Goal: Navigation & Orientation: Find specific page/section

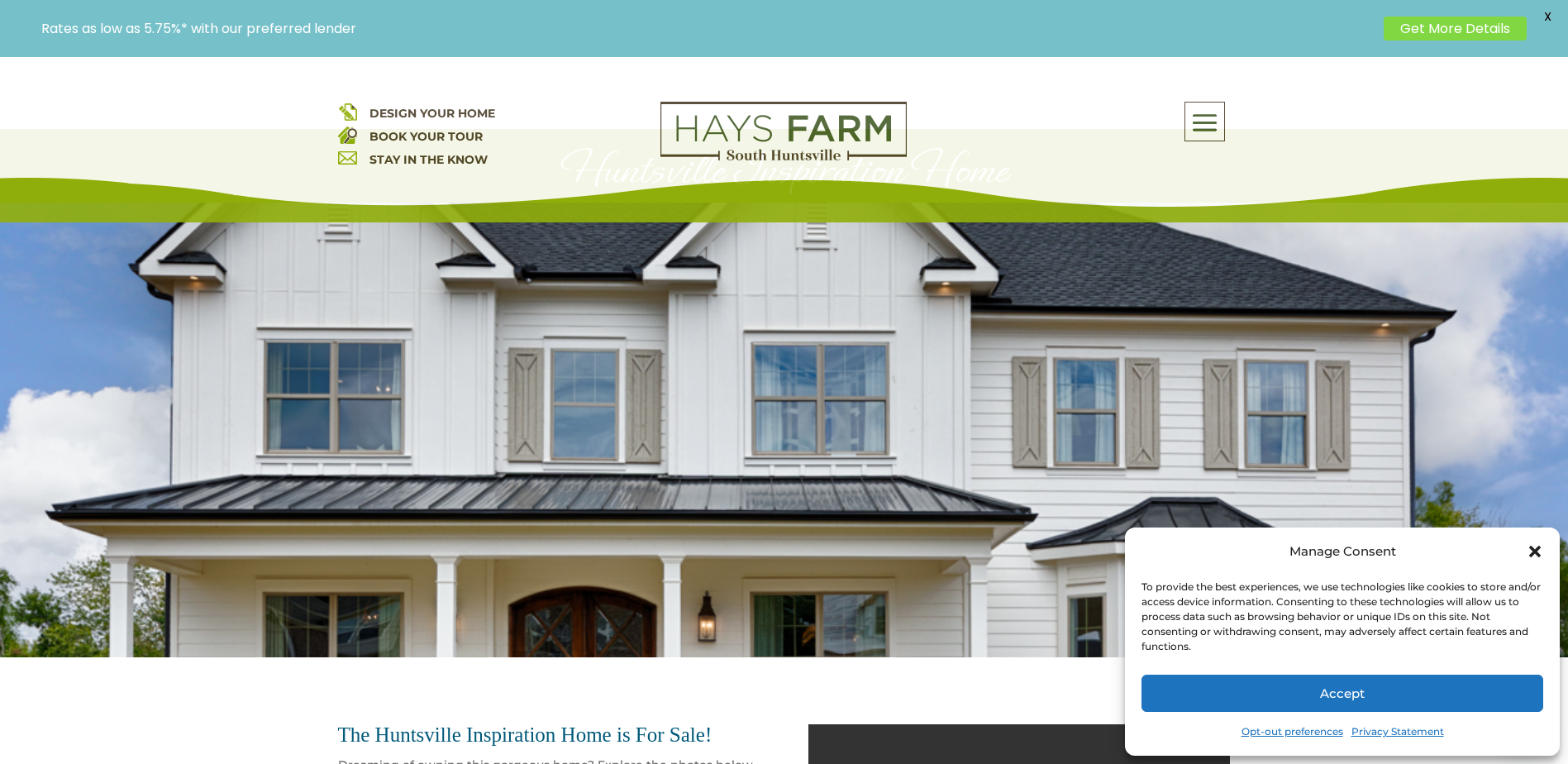
scroll to position [165, 0]
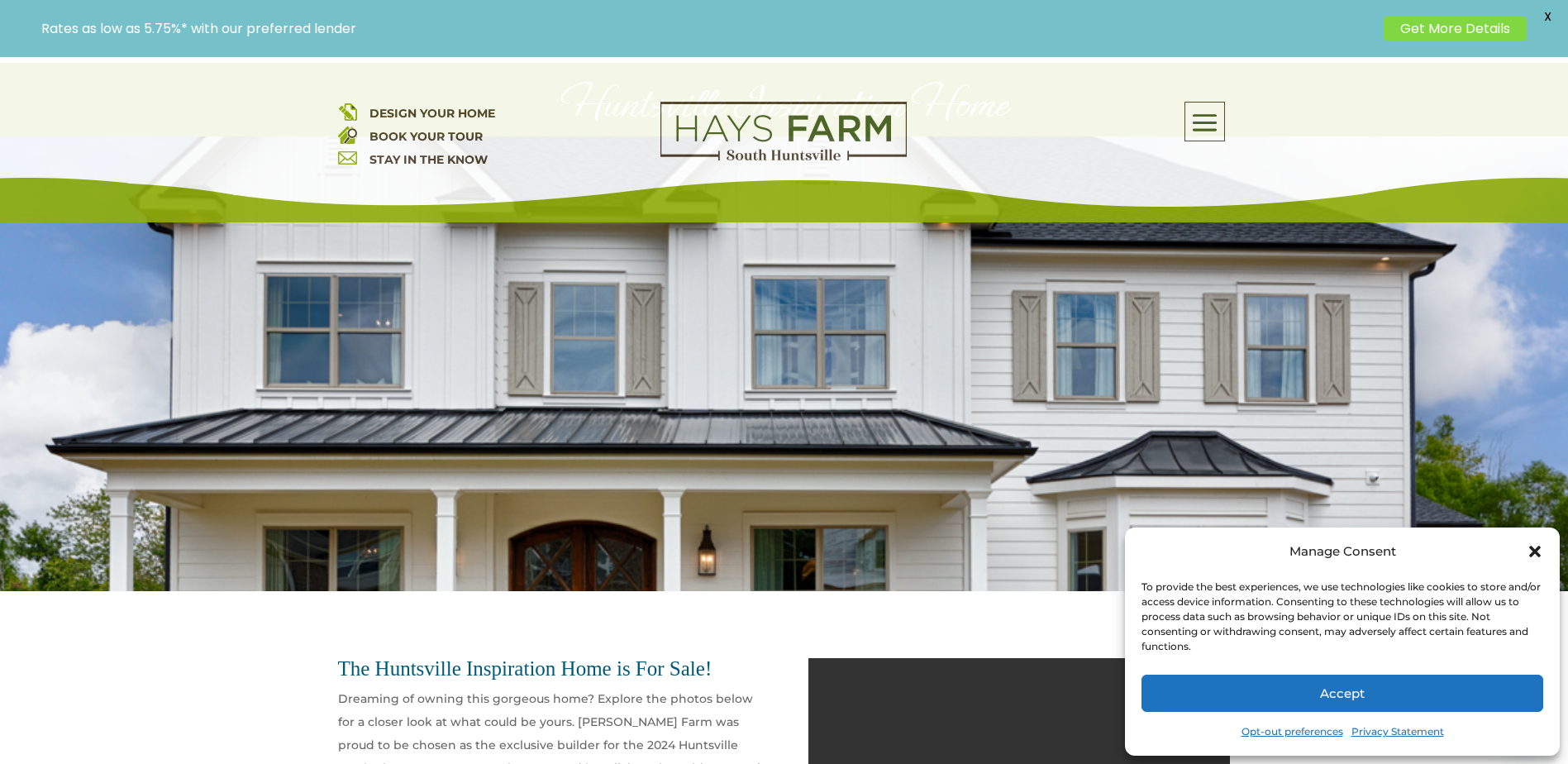
click at [1533, 554] on icon "Close dialog" at bounding box center [1535, 551] width 12 height 12
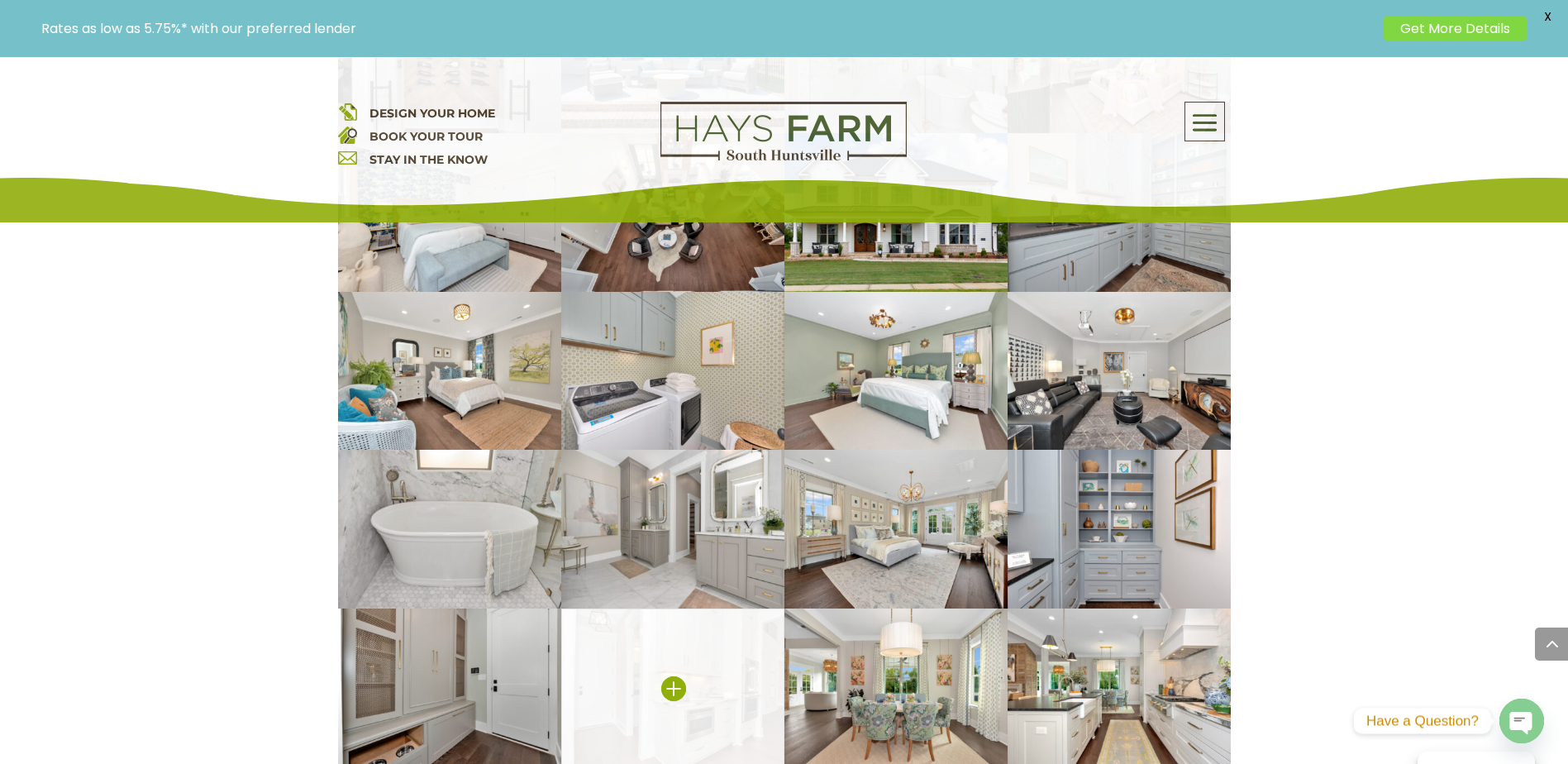
scroll to position [992, 0]
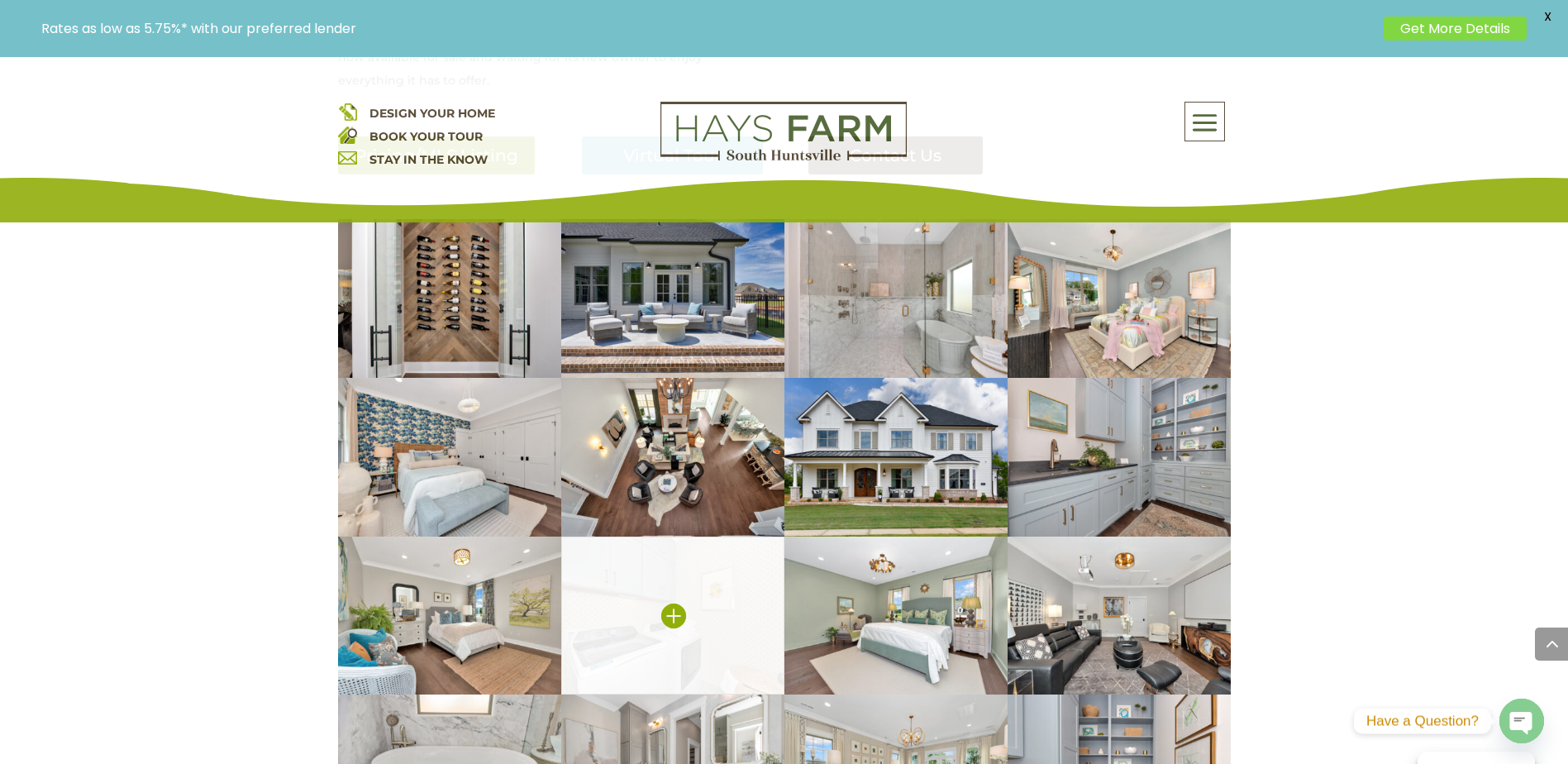
click at [710, 594] on img at bounding box center [673, 615] width 223 height 159
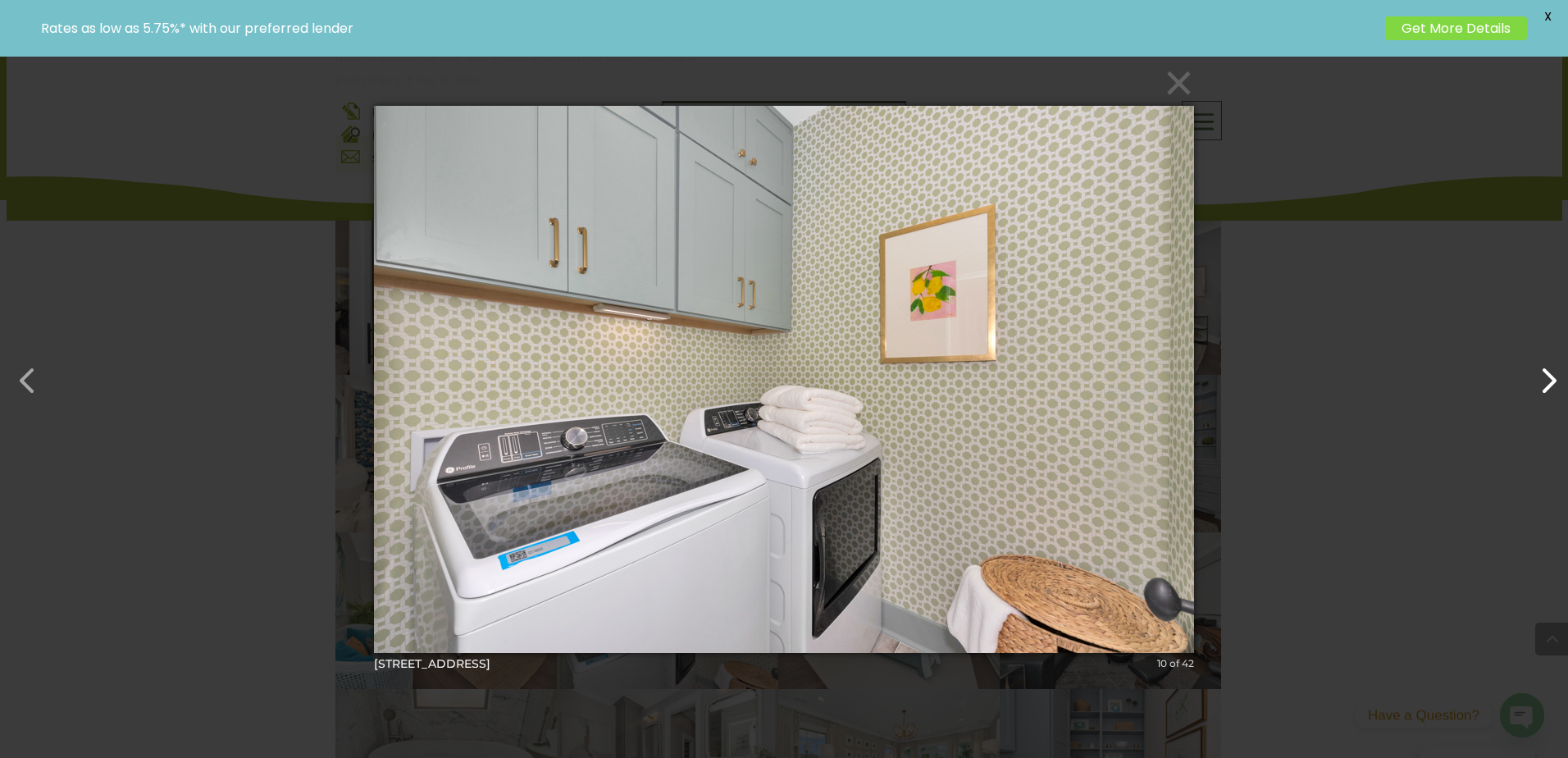
click at [1550, 391] on button "button" at bounding box center [1540, 372] width 40 height 40
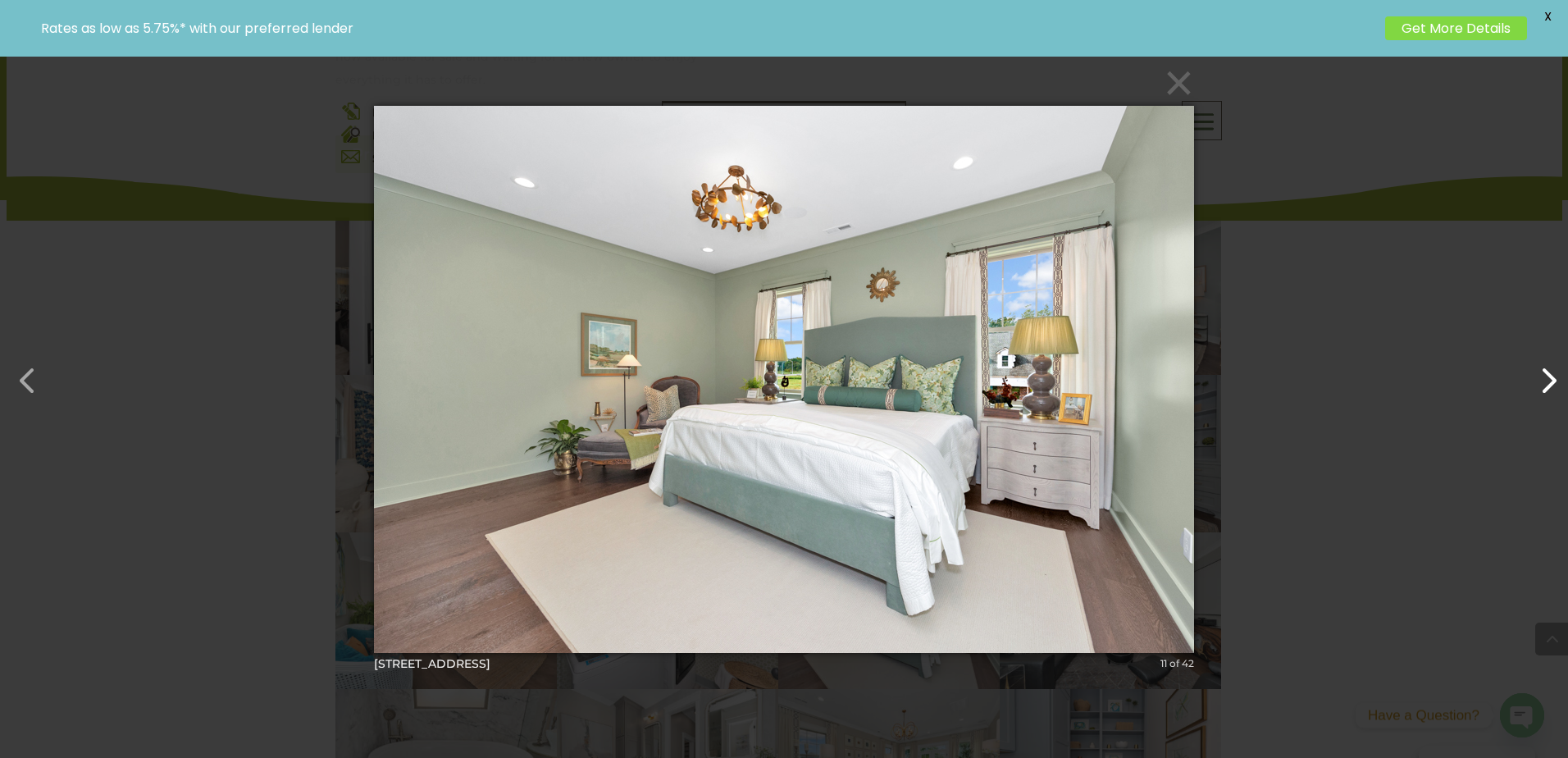
click at [1550, 391] on button "button" at bounding box center [1540, 372] width 40 height 40
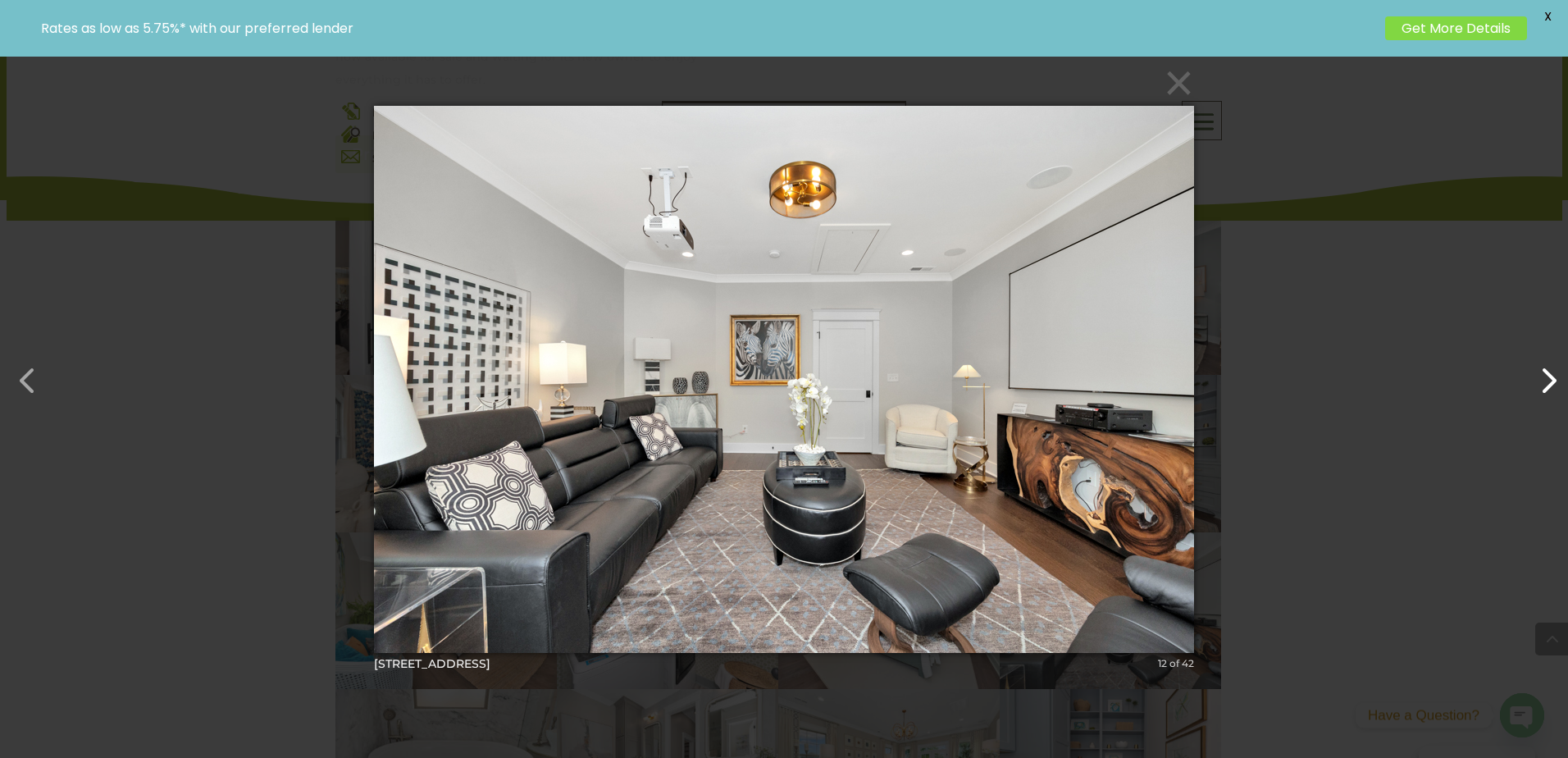
click at [1550, 391] on button "button" at bounding box center [1540, 372] width 40 height 40
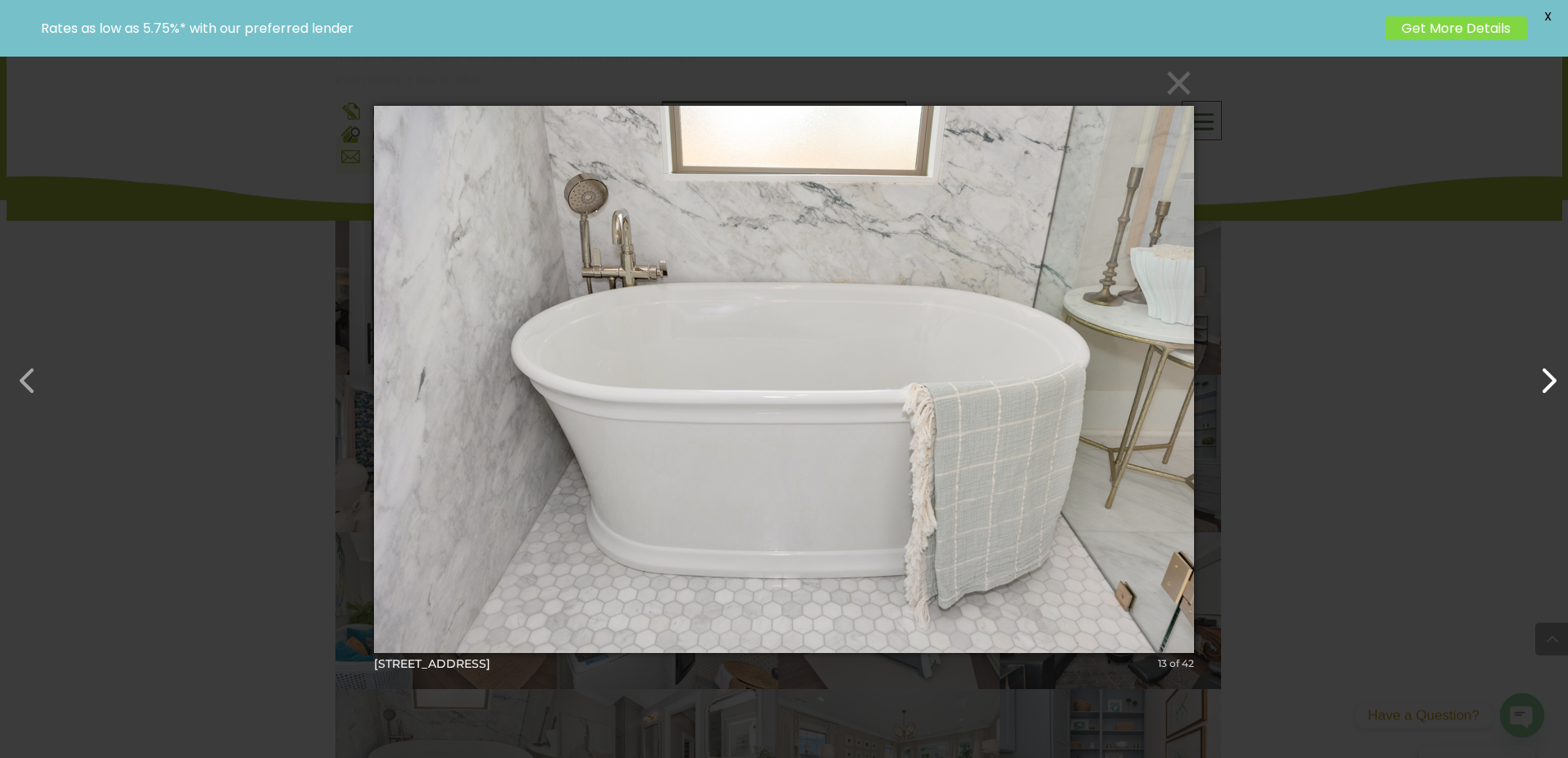
click at [1550, 391] on button "button" at bounding box center [1540, 372] width 40 height 40
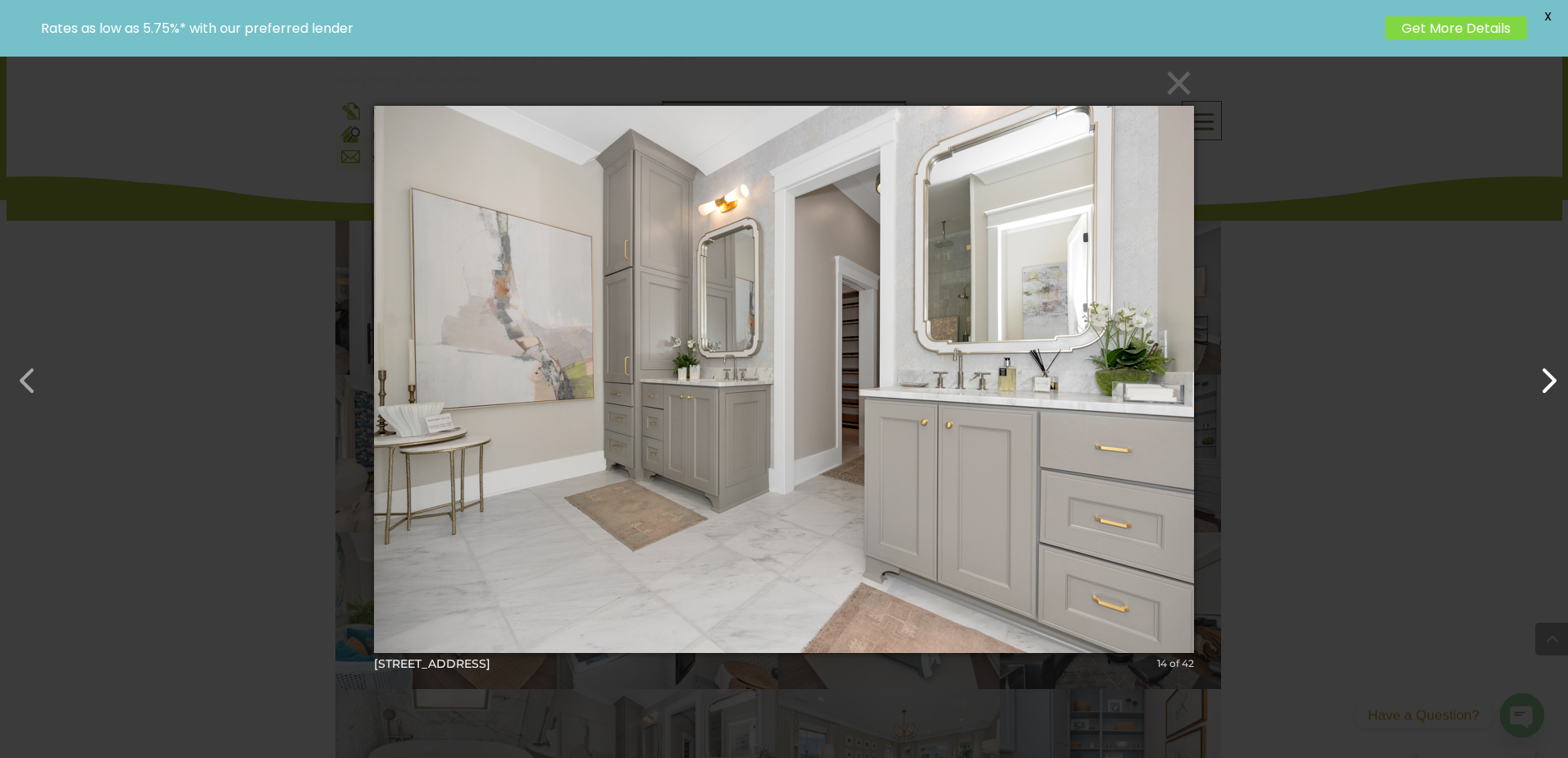
click at [1550, 391] on button "button" at bounding box center [1540, 372] width 40 height 40
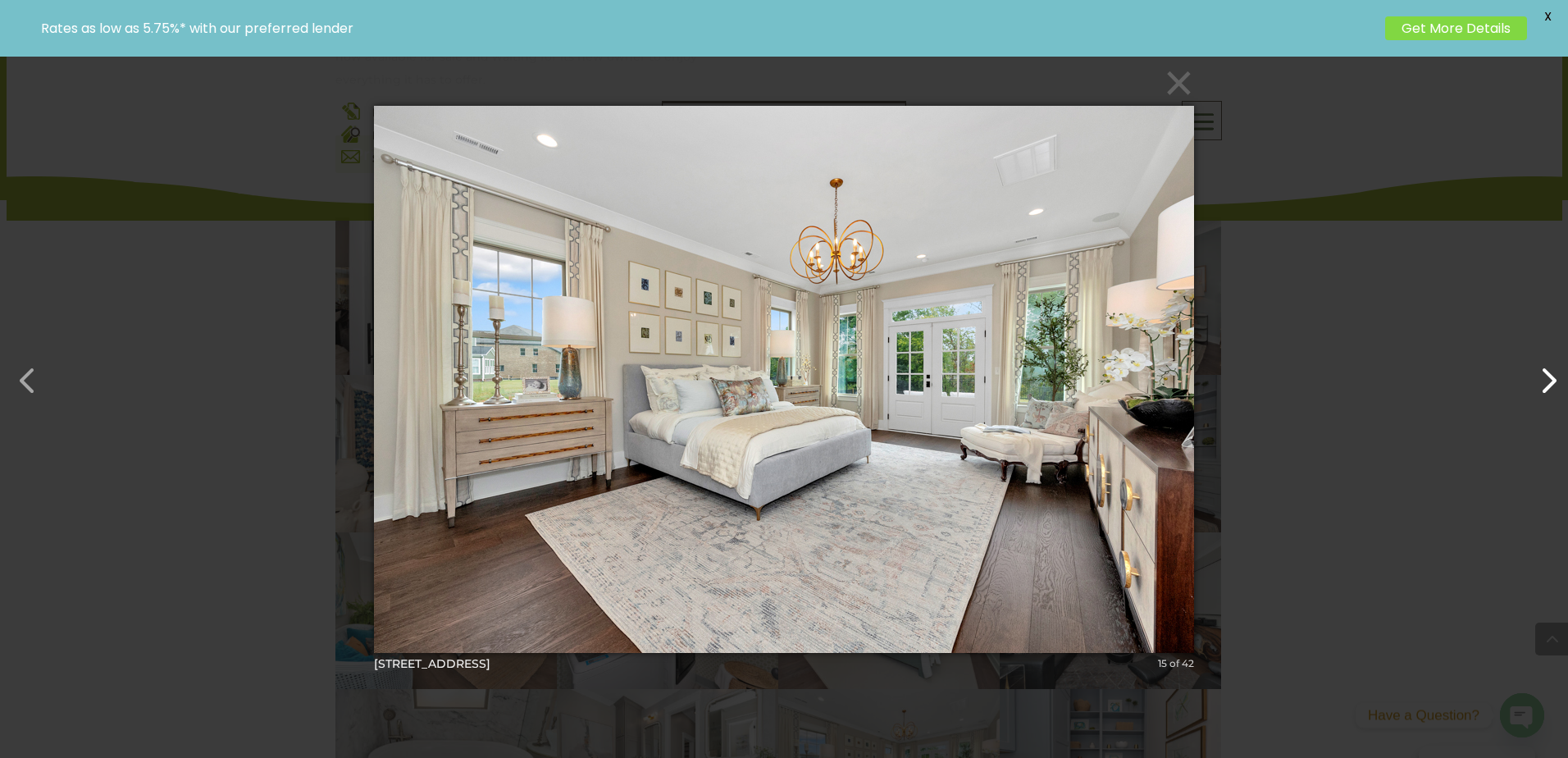
click at [1550, 391] on button "button" at bounding box center [1540, 372] width 40 height 40
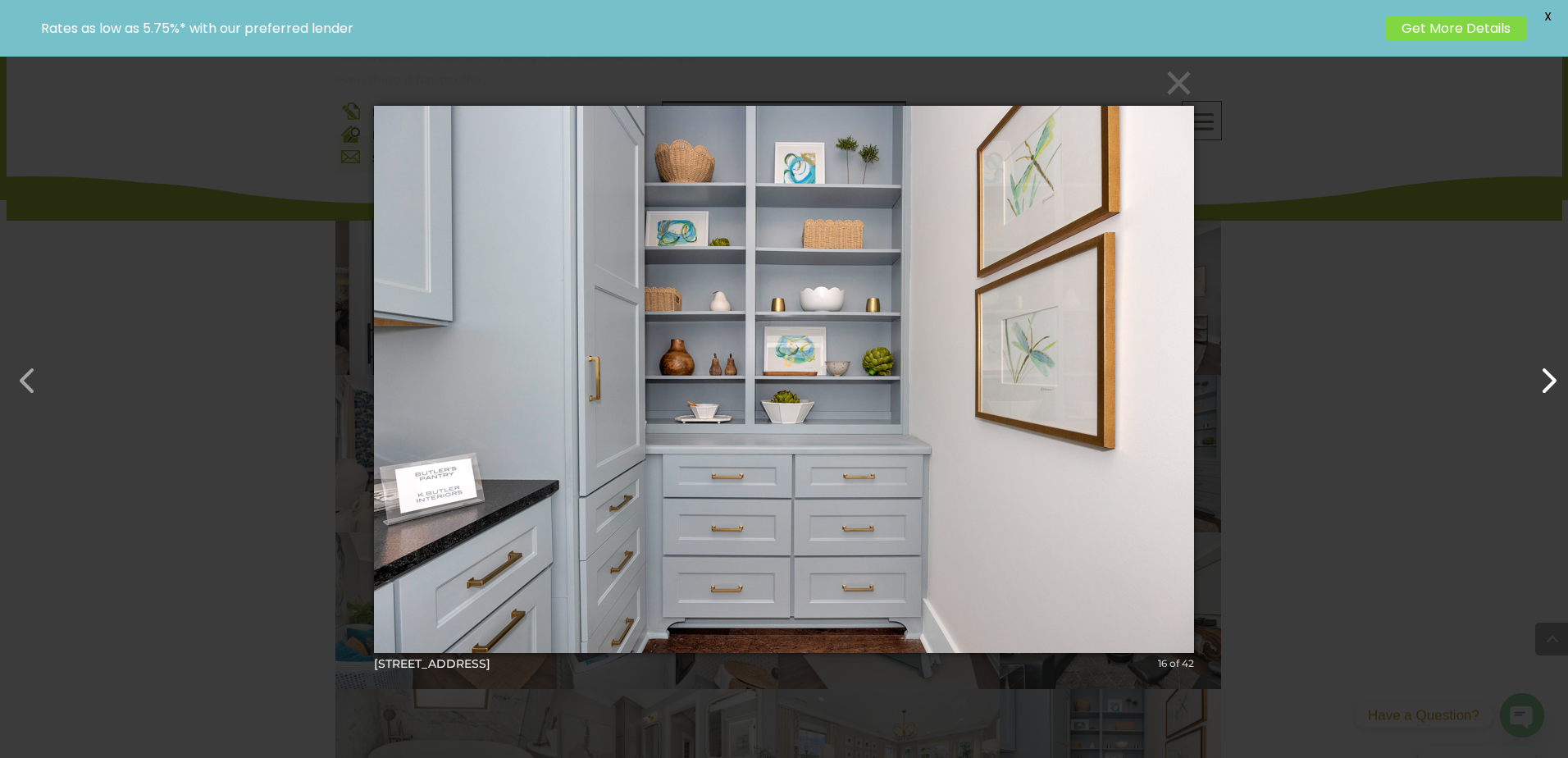
click at [1550, 391] on button "button" at bounding box center [1540, 372] width 40 height 40
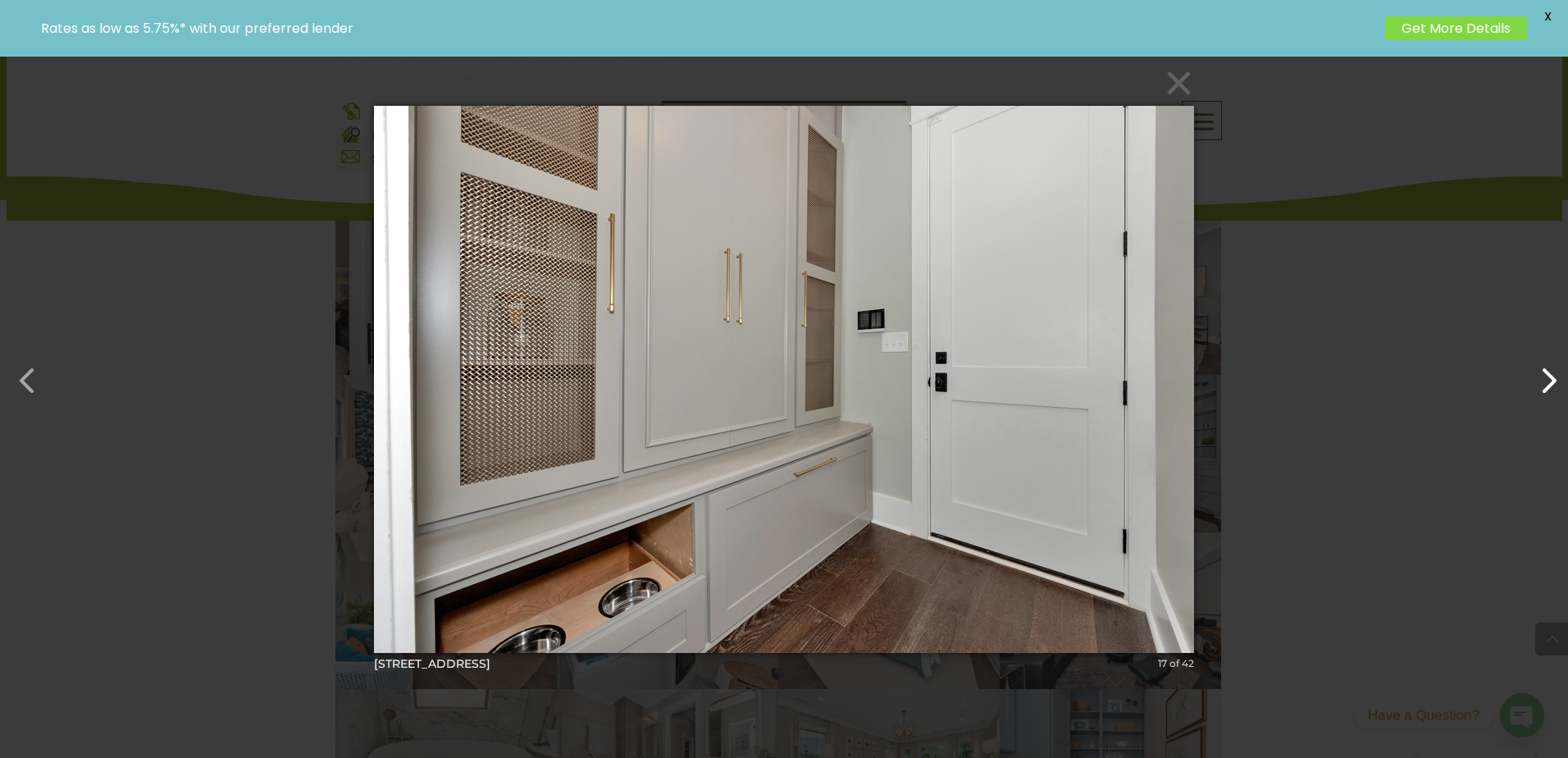
click at [1550, 391] on button "button" at bounding box center [1540, 372] width 40 height 40
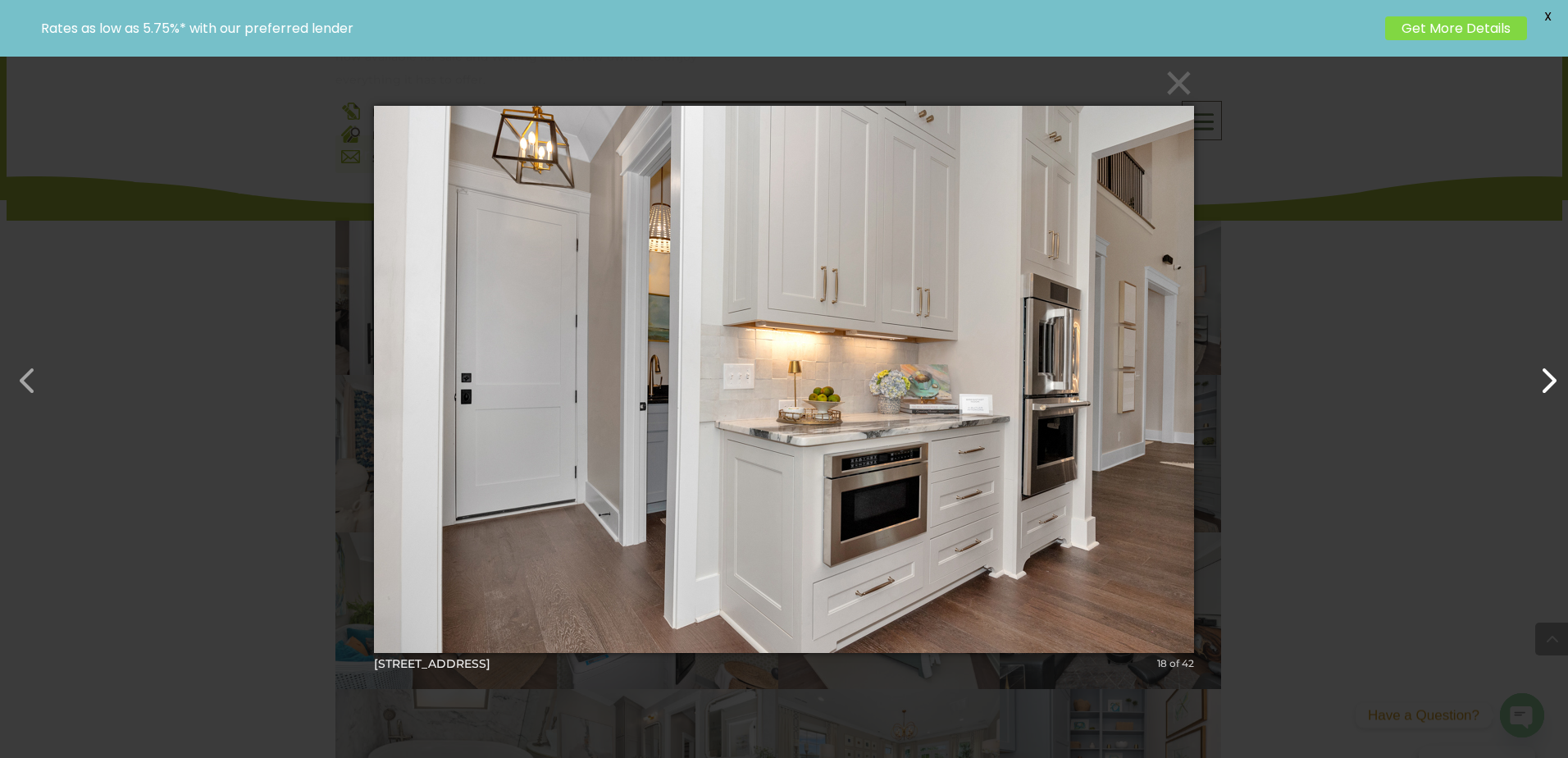
click at [1550, 391] on button "button" at bounding box center [1540, 372] width 40 height 40
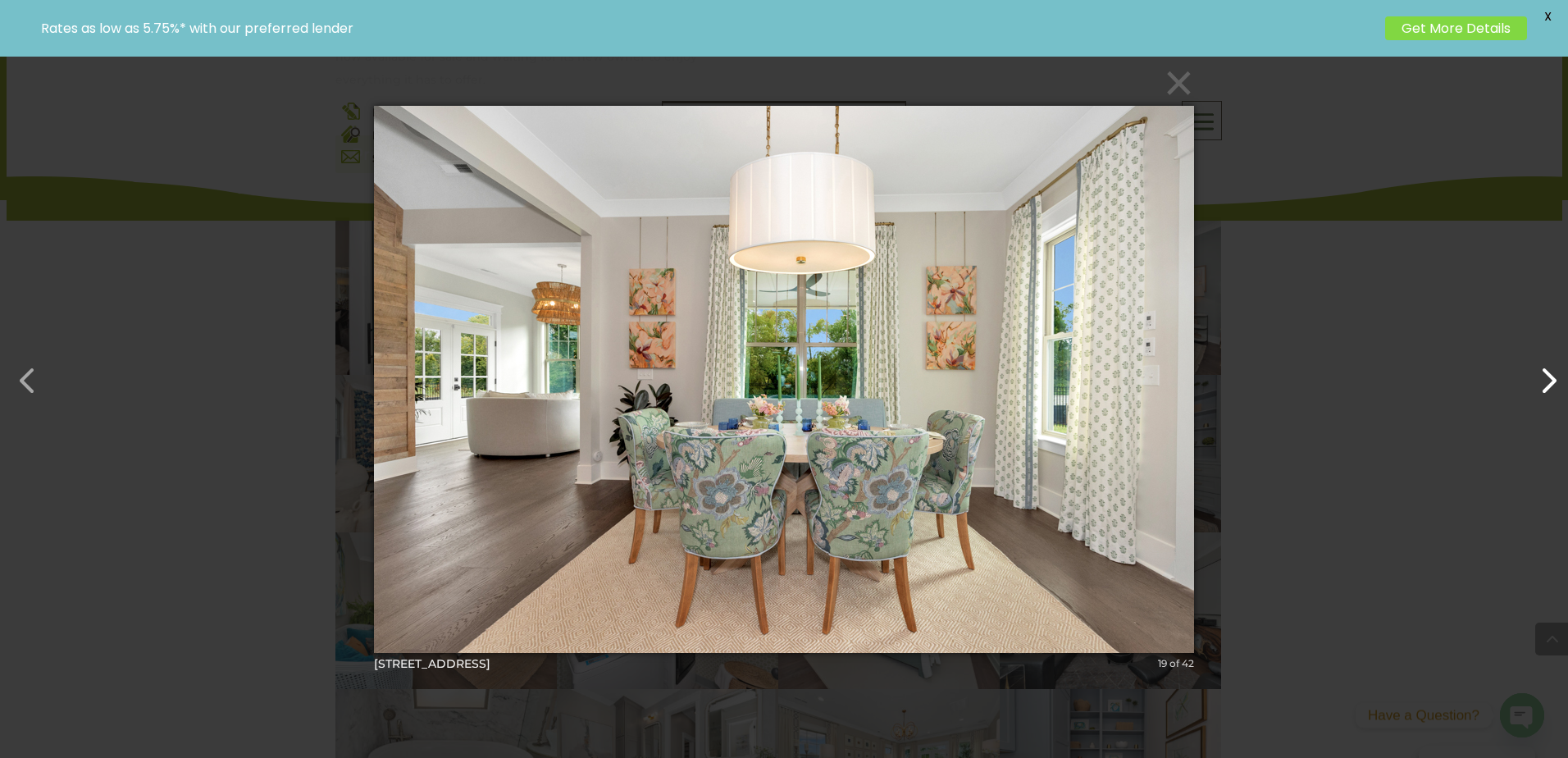
click at [1550, 391] on button "button" at bounding box center [1540, 372] width 40 height 40
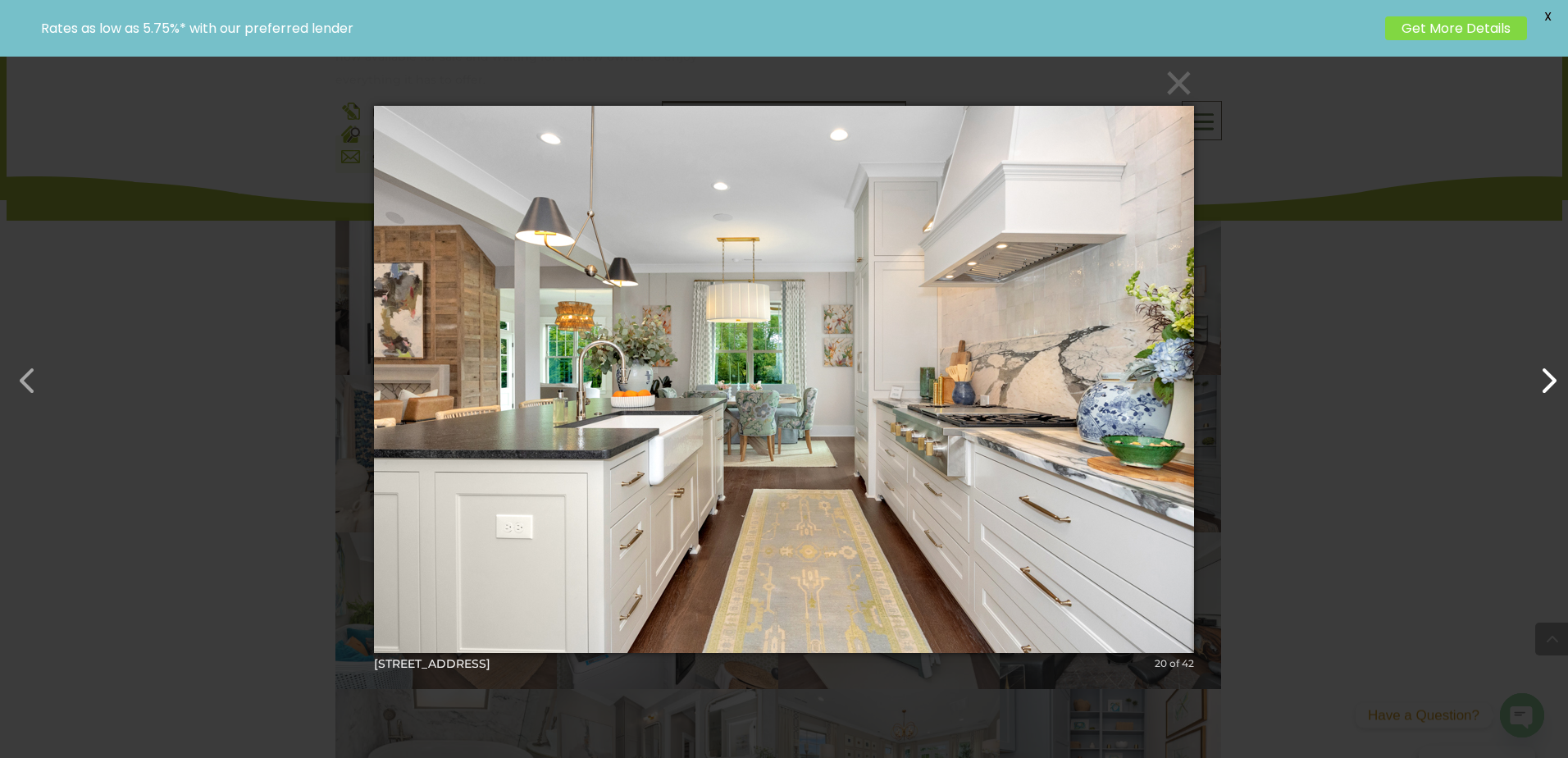
click at [1550, 391] on button "button" at bounding box center [1540, 372] width 40 height 40
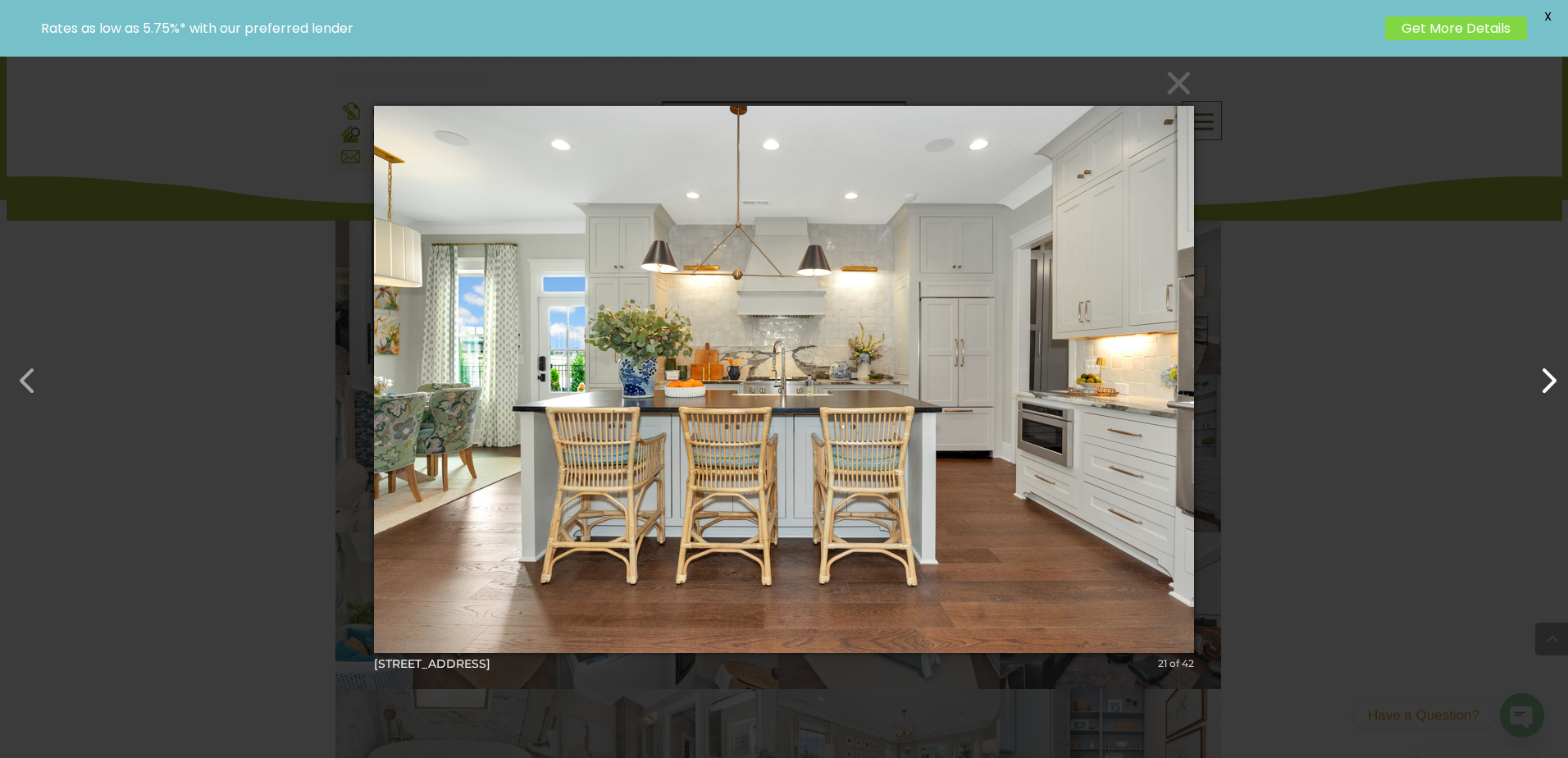
click at [1550, 391] on button "button" at bounding box center [1540, 372] width 40 height 40
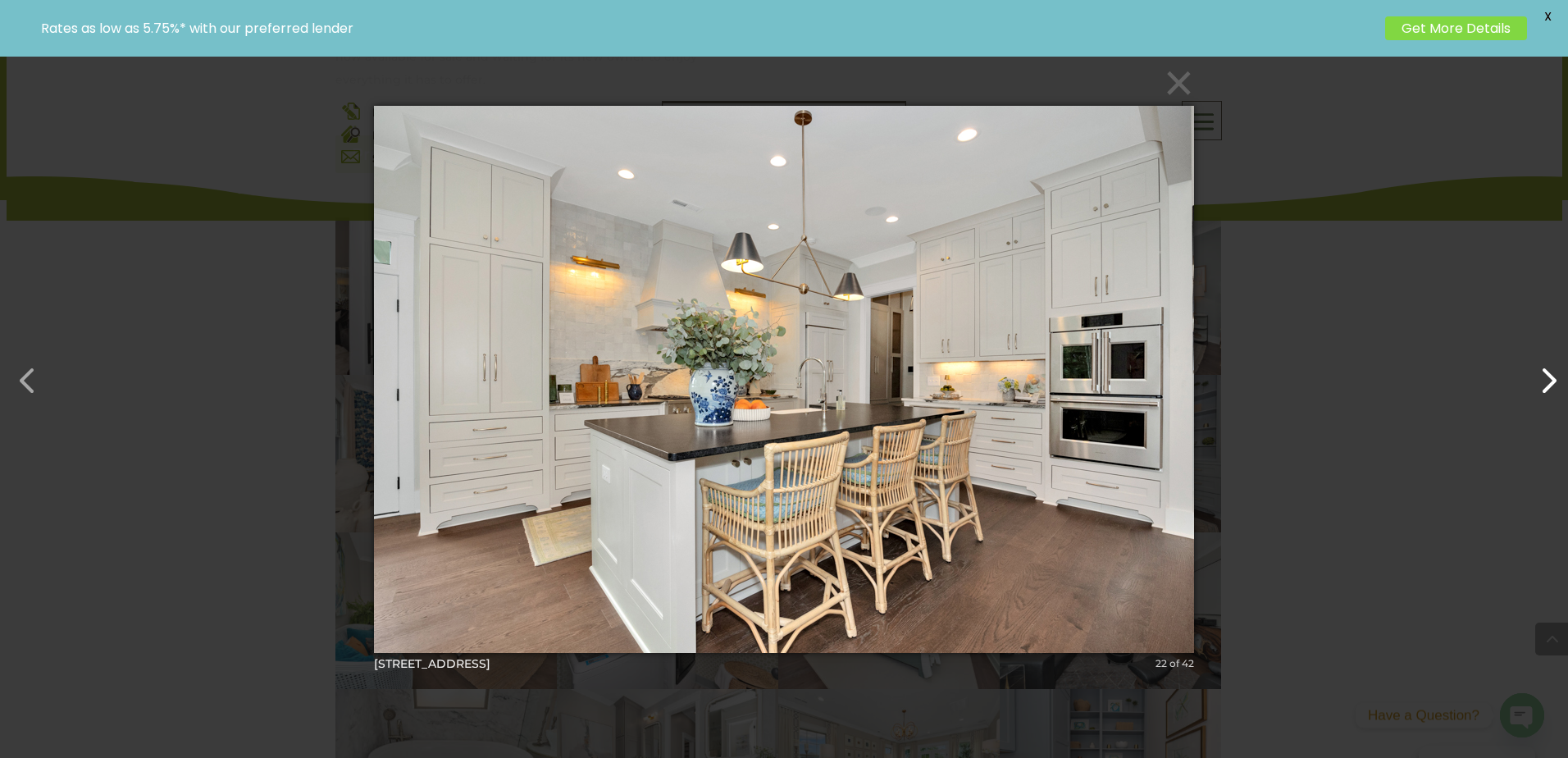
click at [1550, 391] on button "button" at bounding box center [1540, 372] width 40 height 40
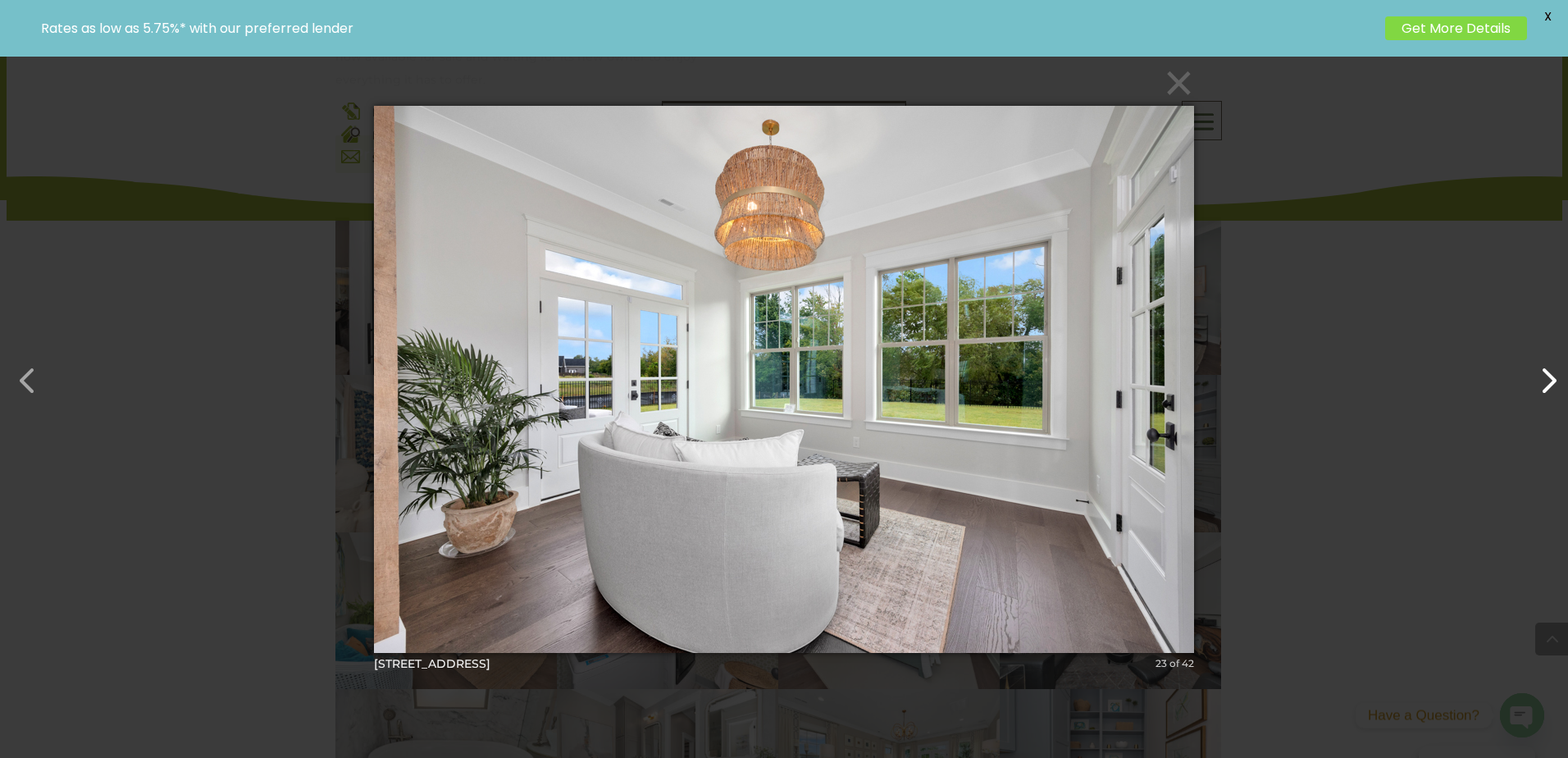
click at [1550, 391] on button "button" at bounding box center [1540, 372] width 40 height 40
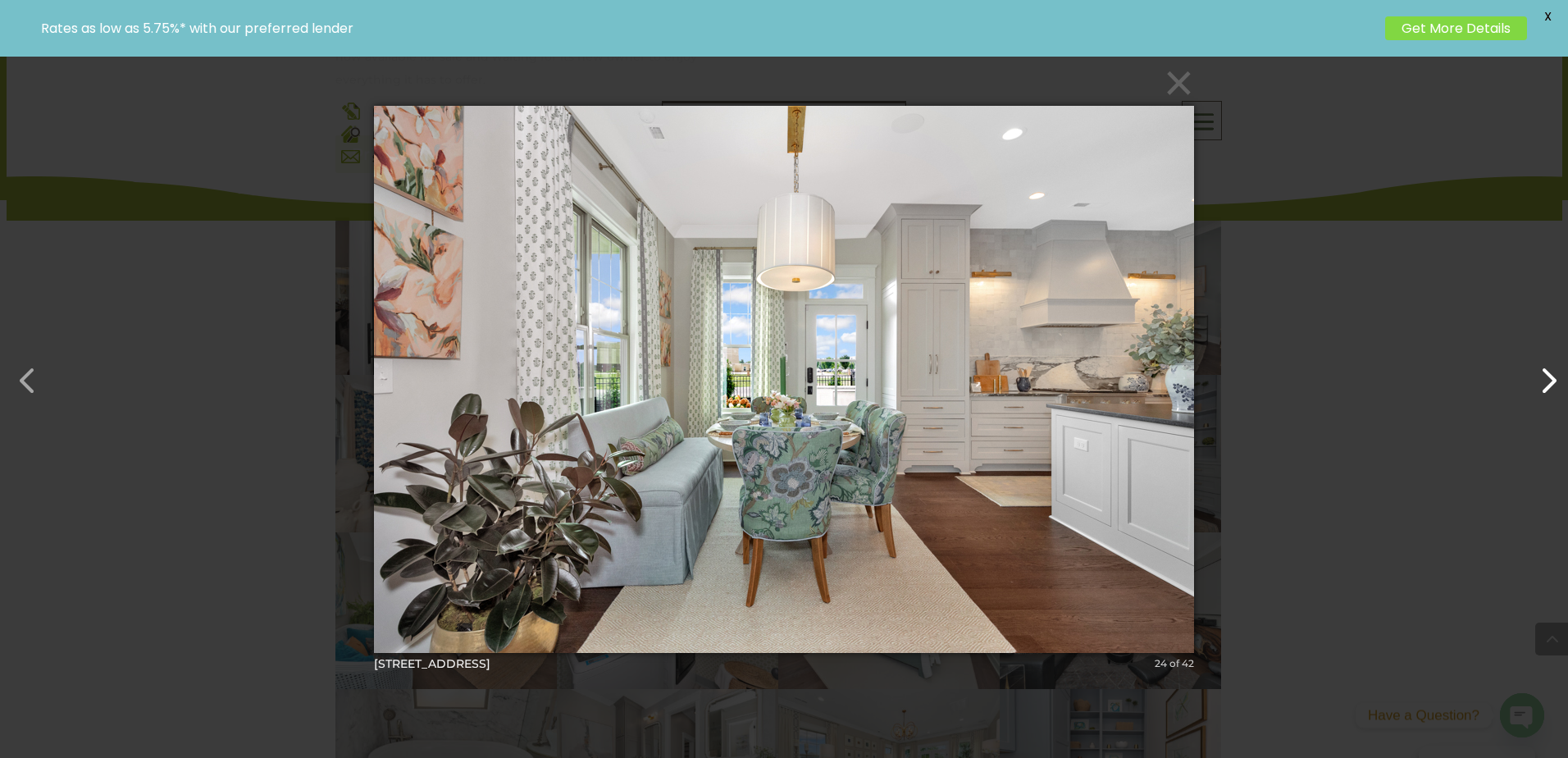
click at [1550, 391] on button "button" at bounding box center [1540, 372] width 40 height 40
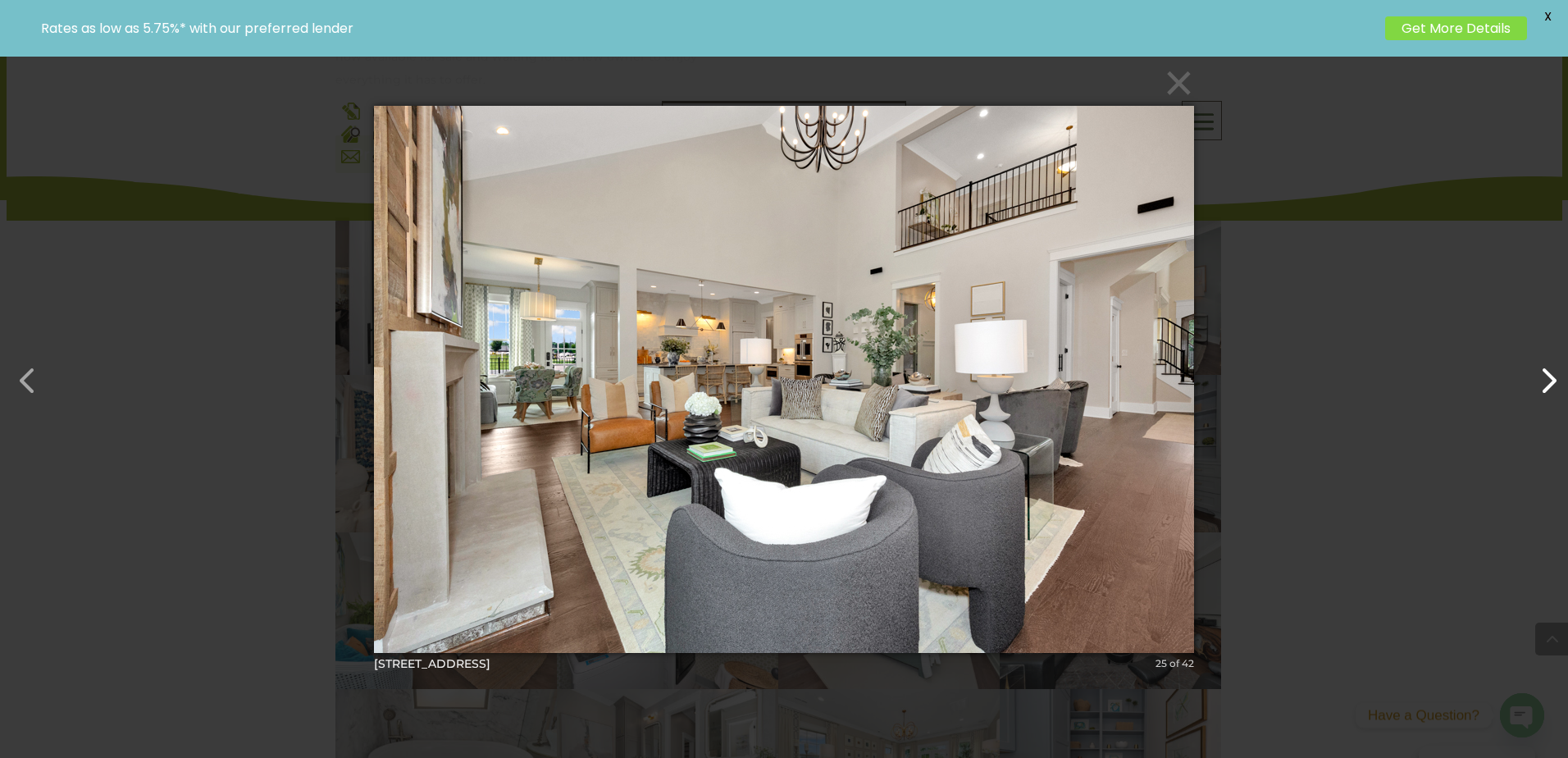
click at [1550, 391] on button "button" at bounding box center [1540, 372] width 40 height 40
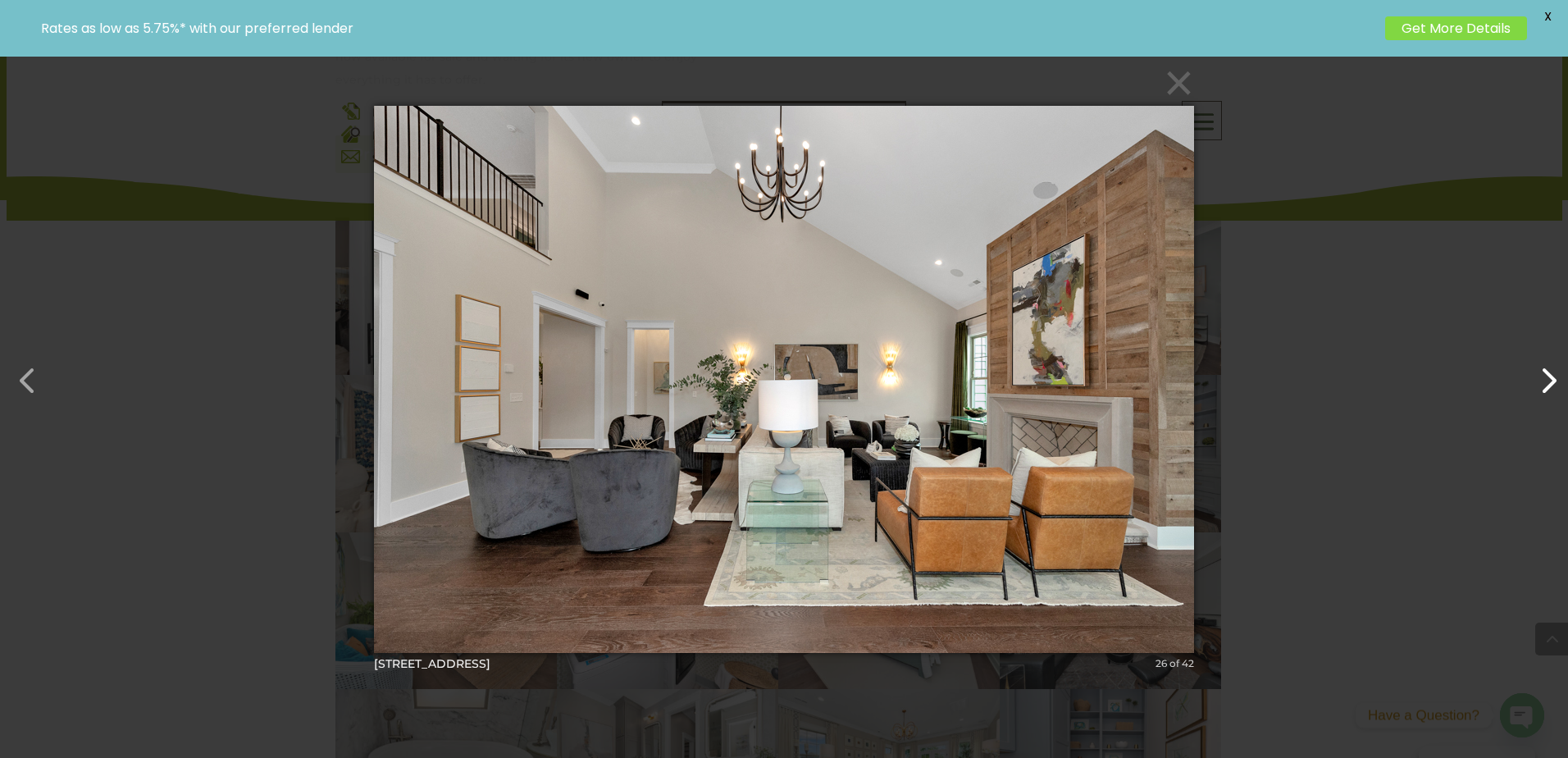
click at [1550, 391] on button "button" at bounding box center [1540, 372] width 40 height 40
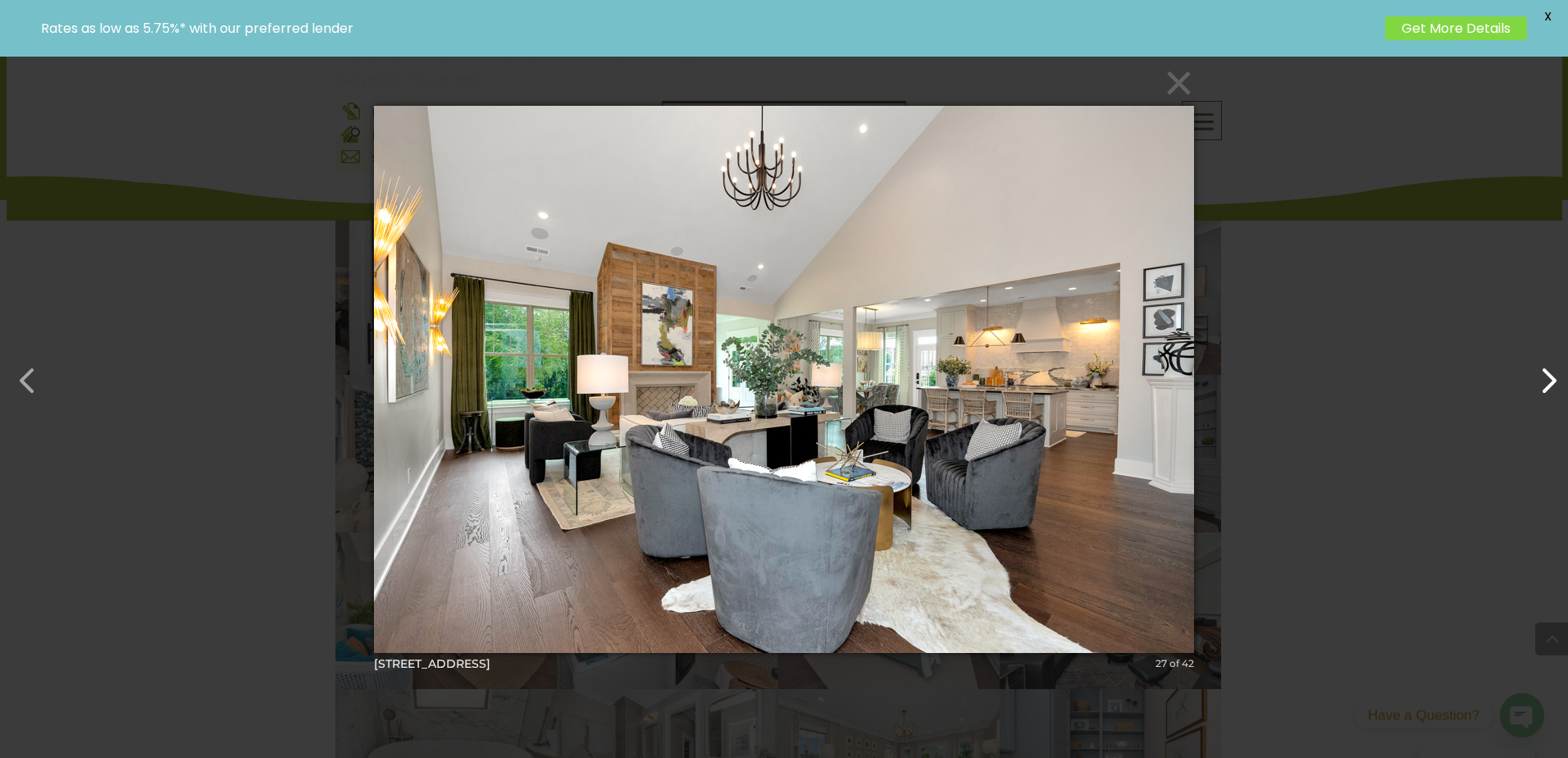
click at [1550, 391] on button "button" at bounding box center [1540, 372] width 40 height 40
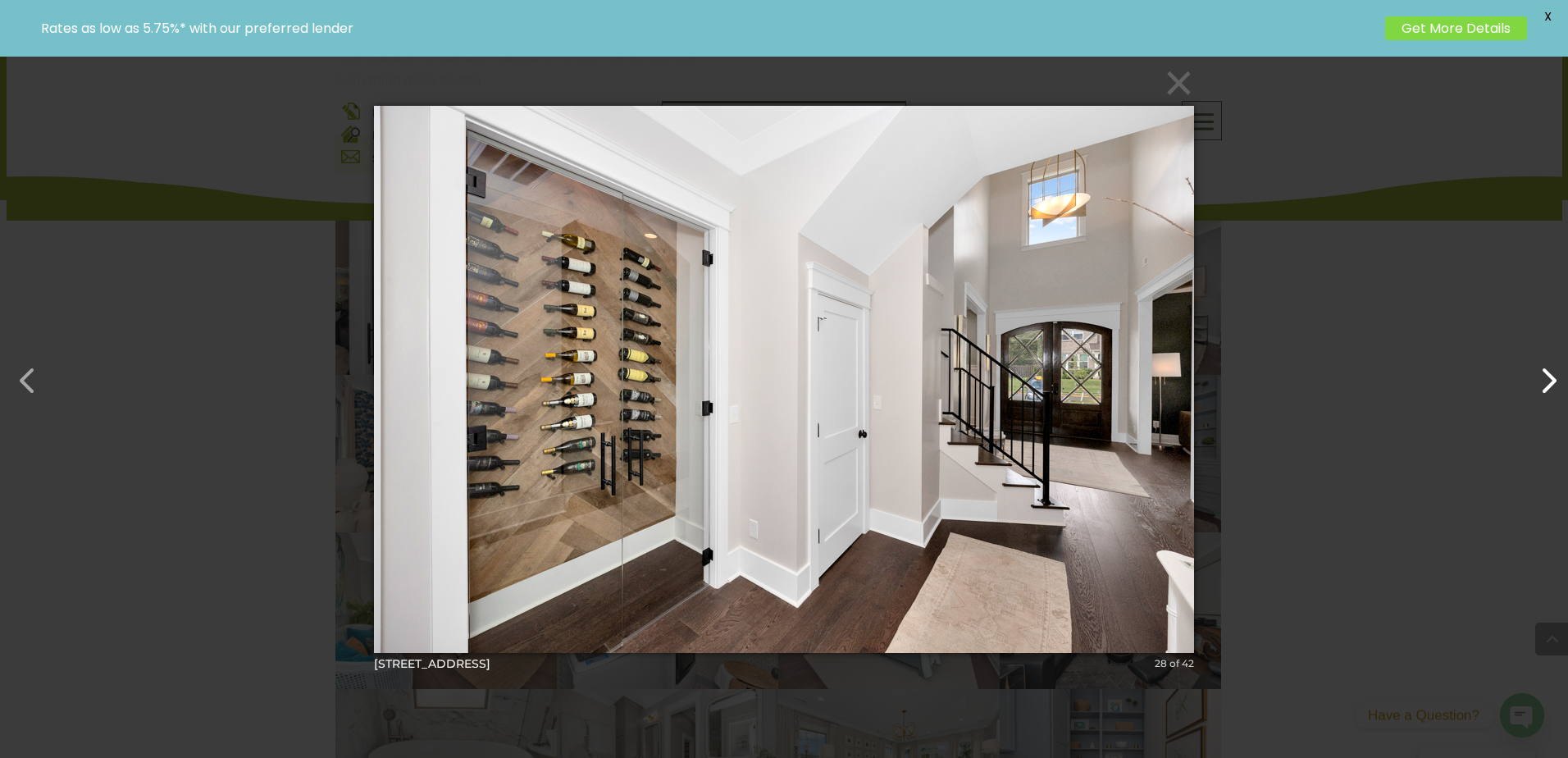
click at [1550, 391] on button "button" at bounding box center [1540, 372] width 40 height 40
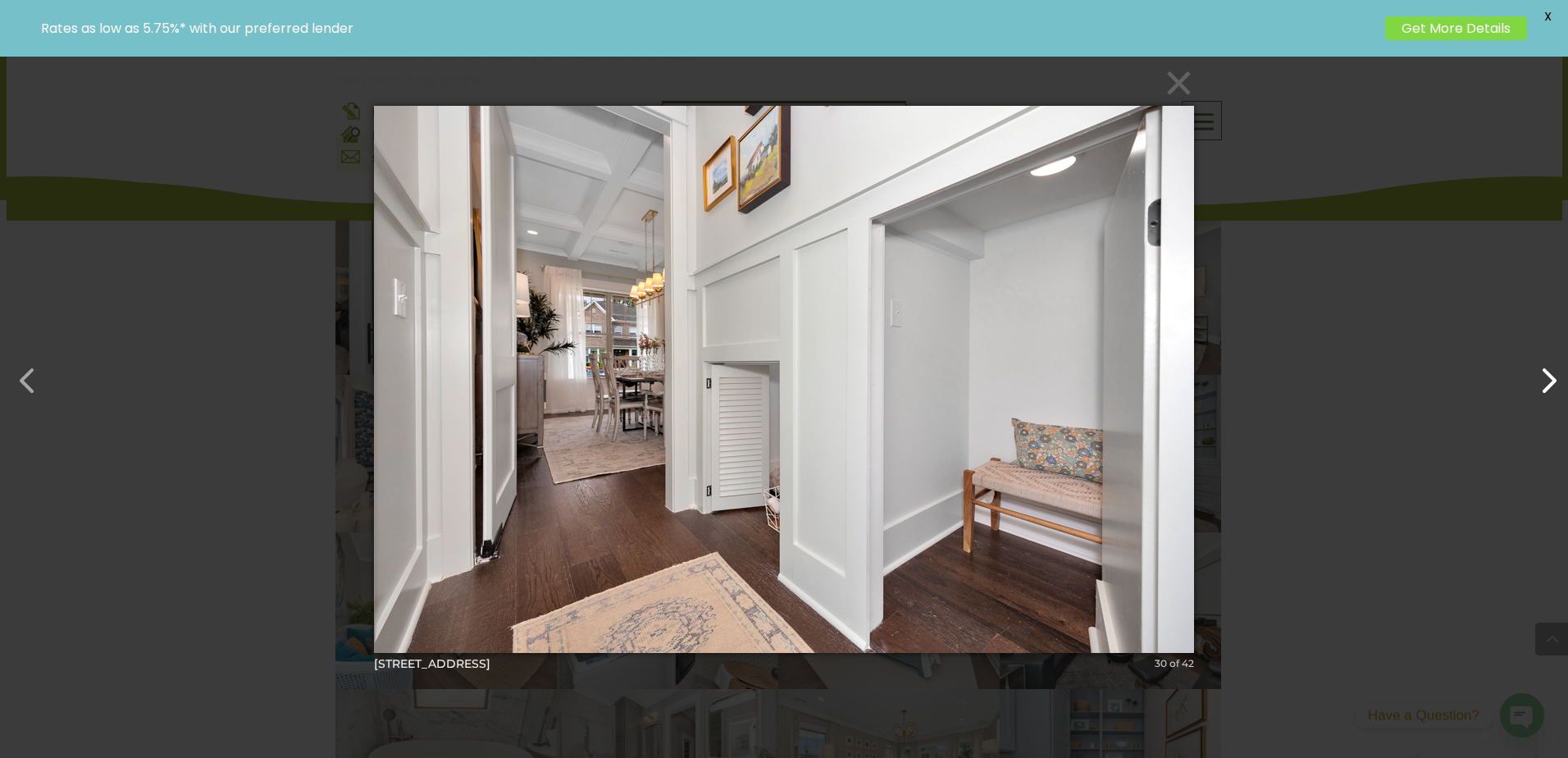
click at [1550, 391] on button "button" at bounding box center [1540, 372] width 40 height 40
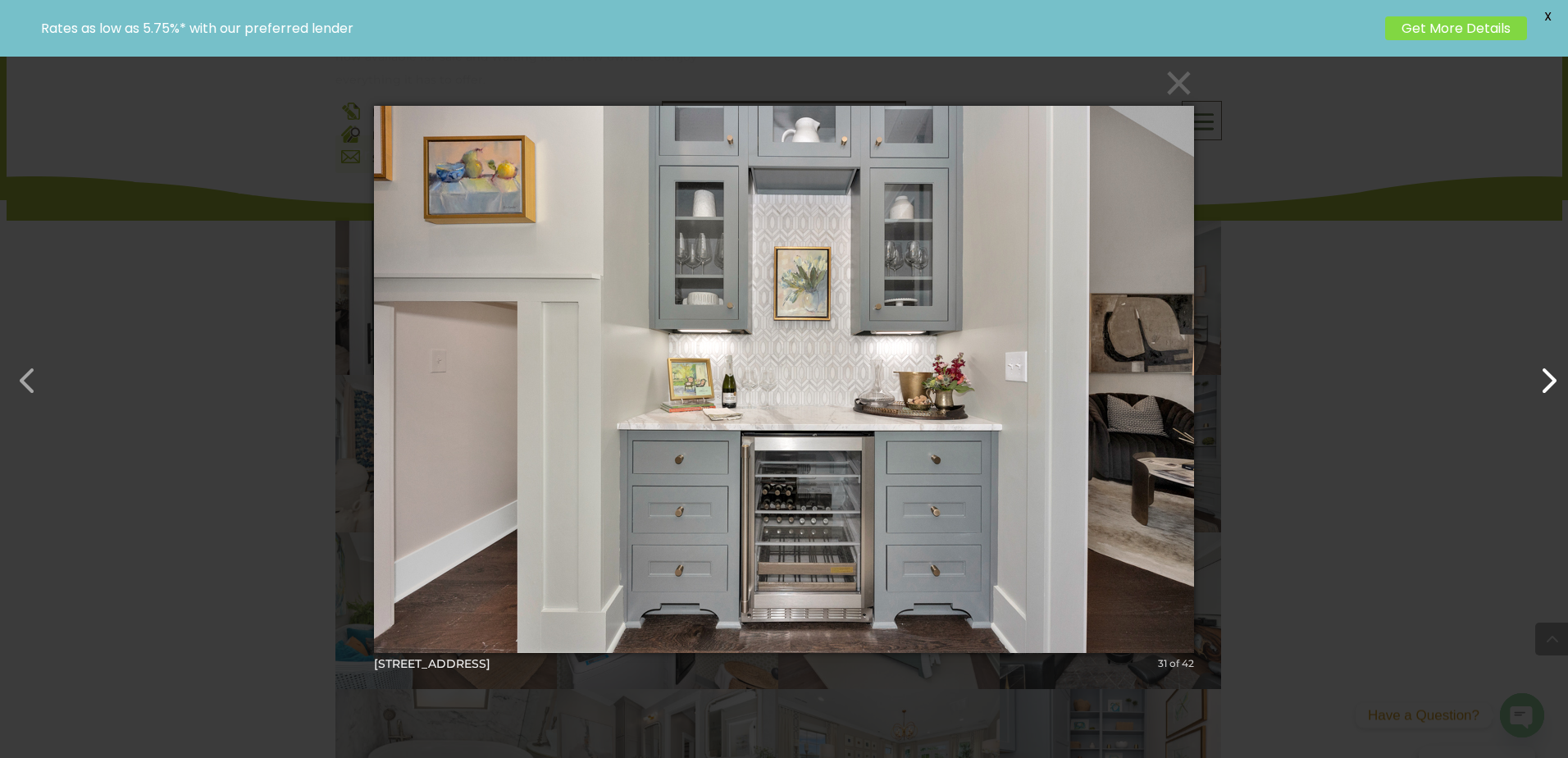
click at [1550, 391] on button "button" at bounding box center [1540, 372] width 40 height 40
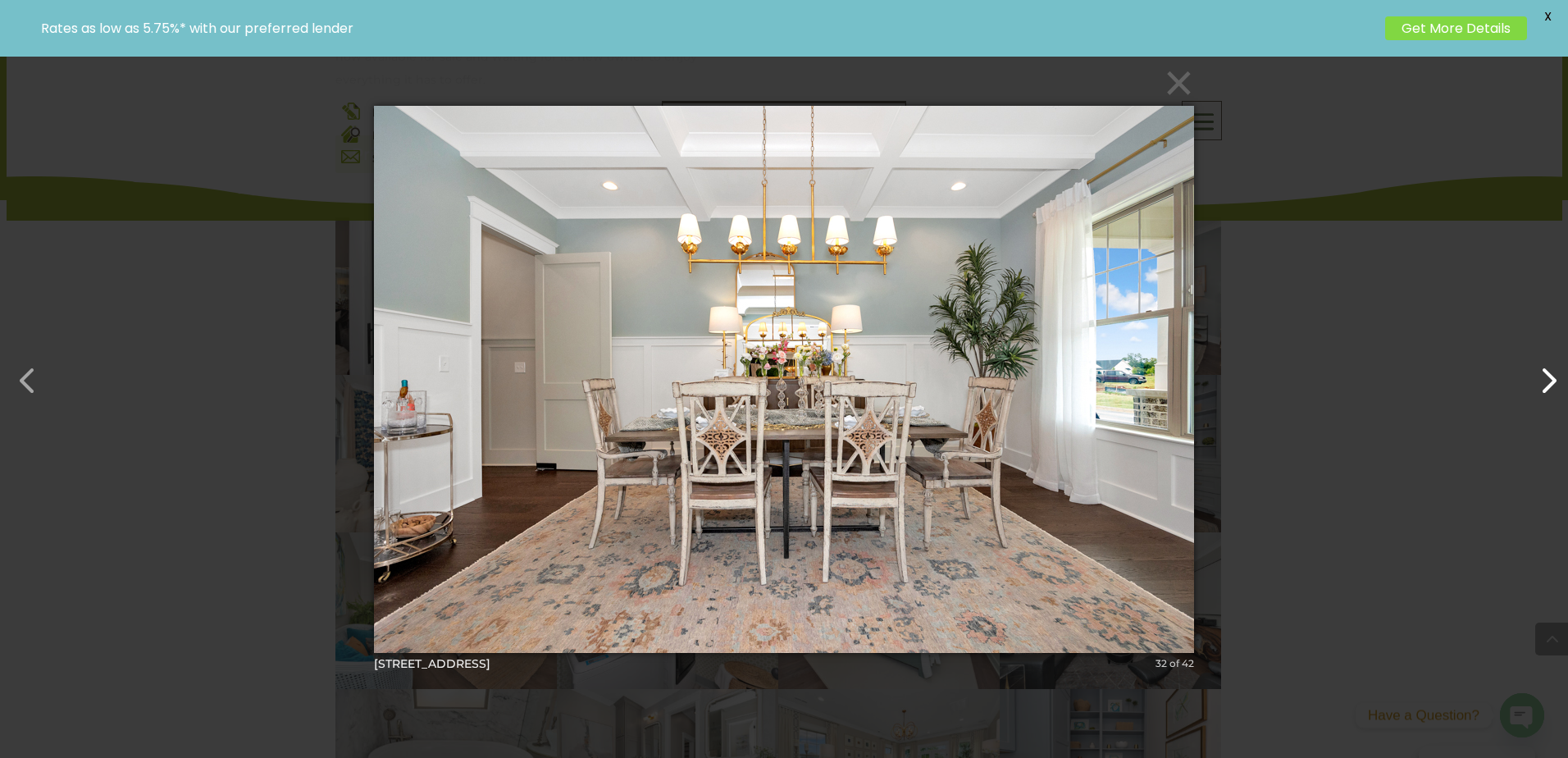
click at [1550, 391] on button "button" at bounding box center [1540, 372] width 40 height 40
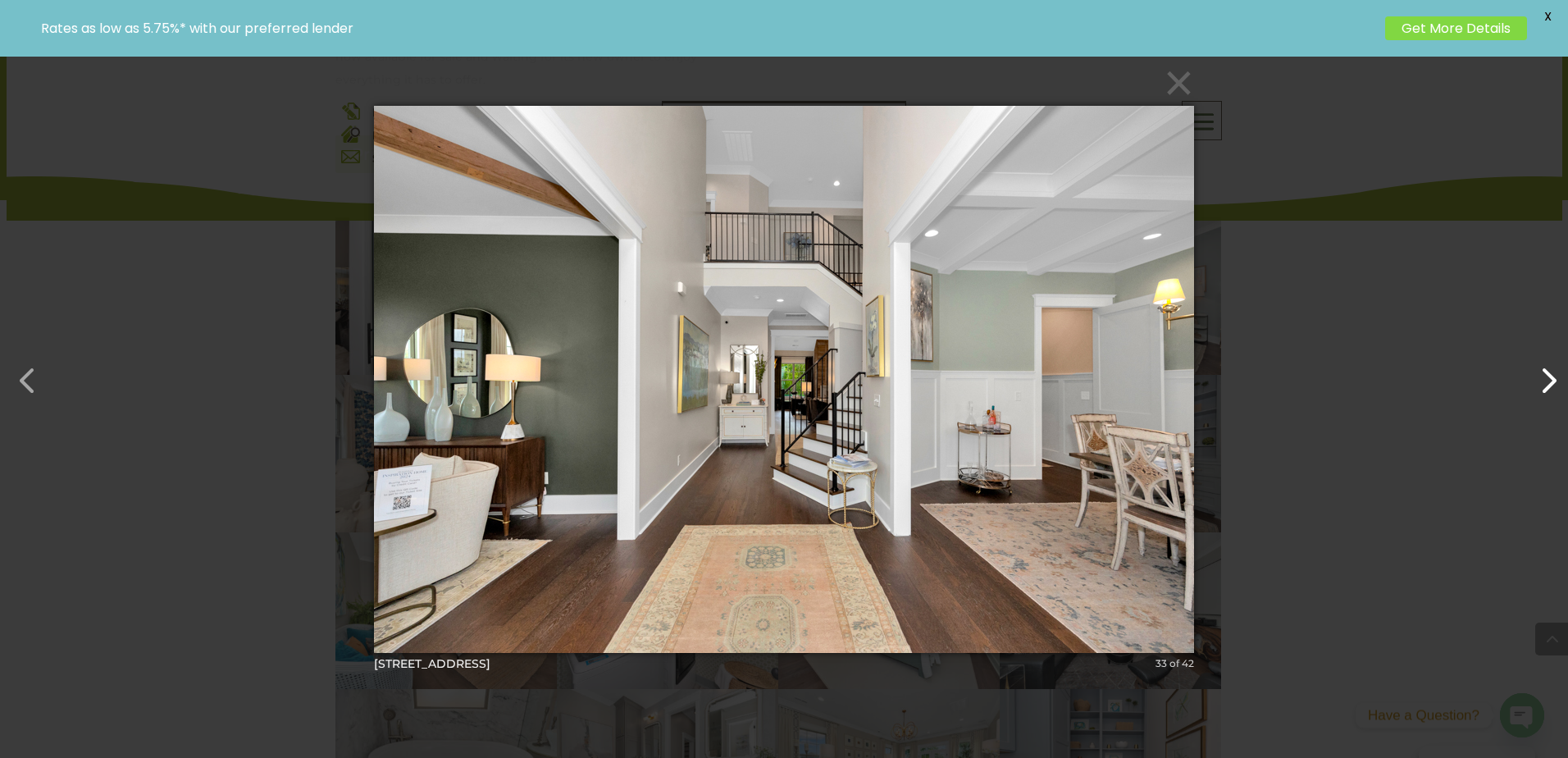
click at [1550, 391] on button "button" at bounding box center [1540, 372] width 40 height 40
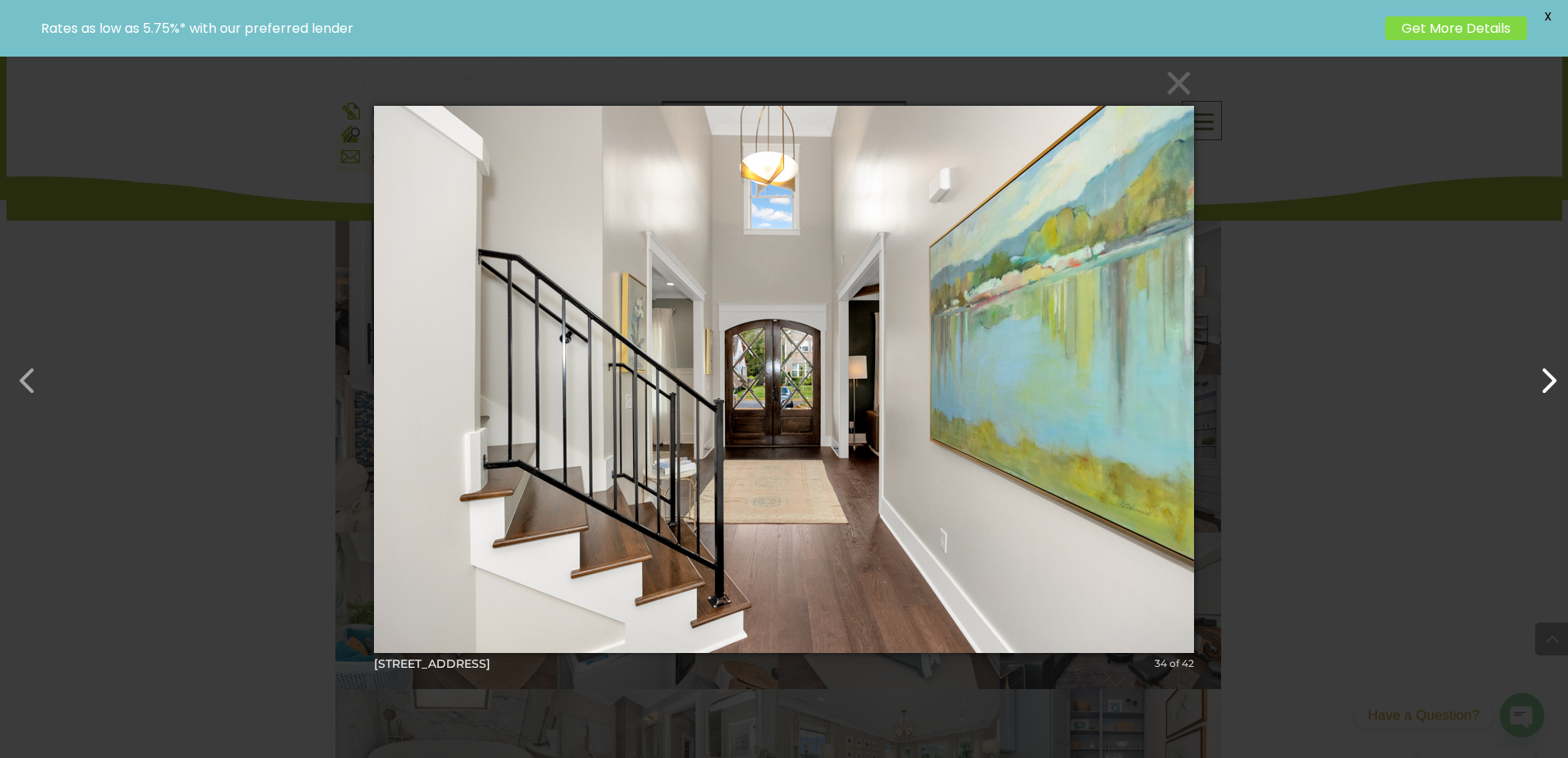
click at [1550, 391] on button "button" at bounding box center [1540, 372] width 40 height 40
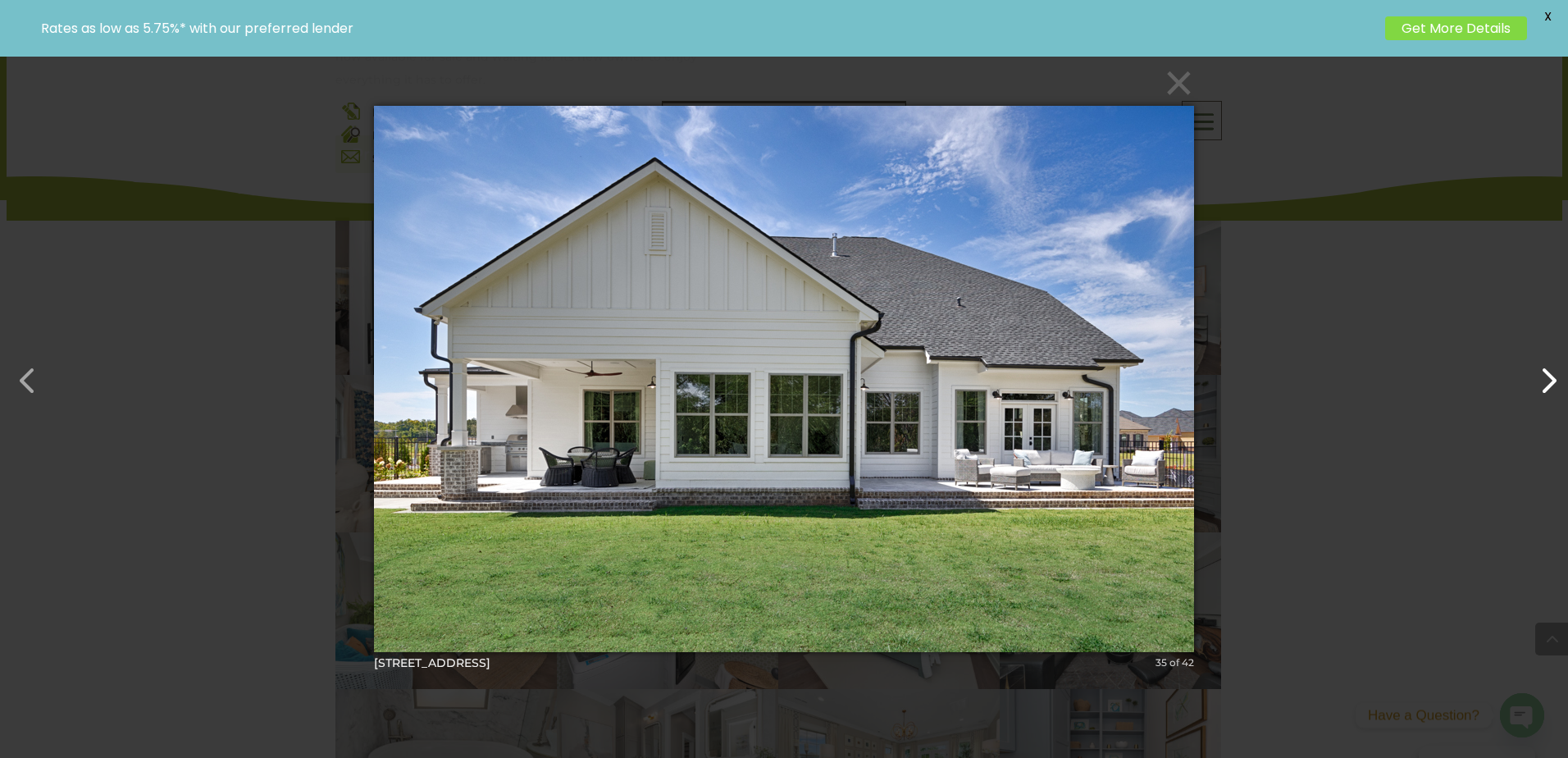
click at [1550, 391] on button "button" at bounding box center [1540, 372] width 40 height 40
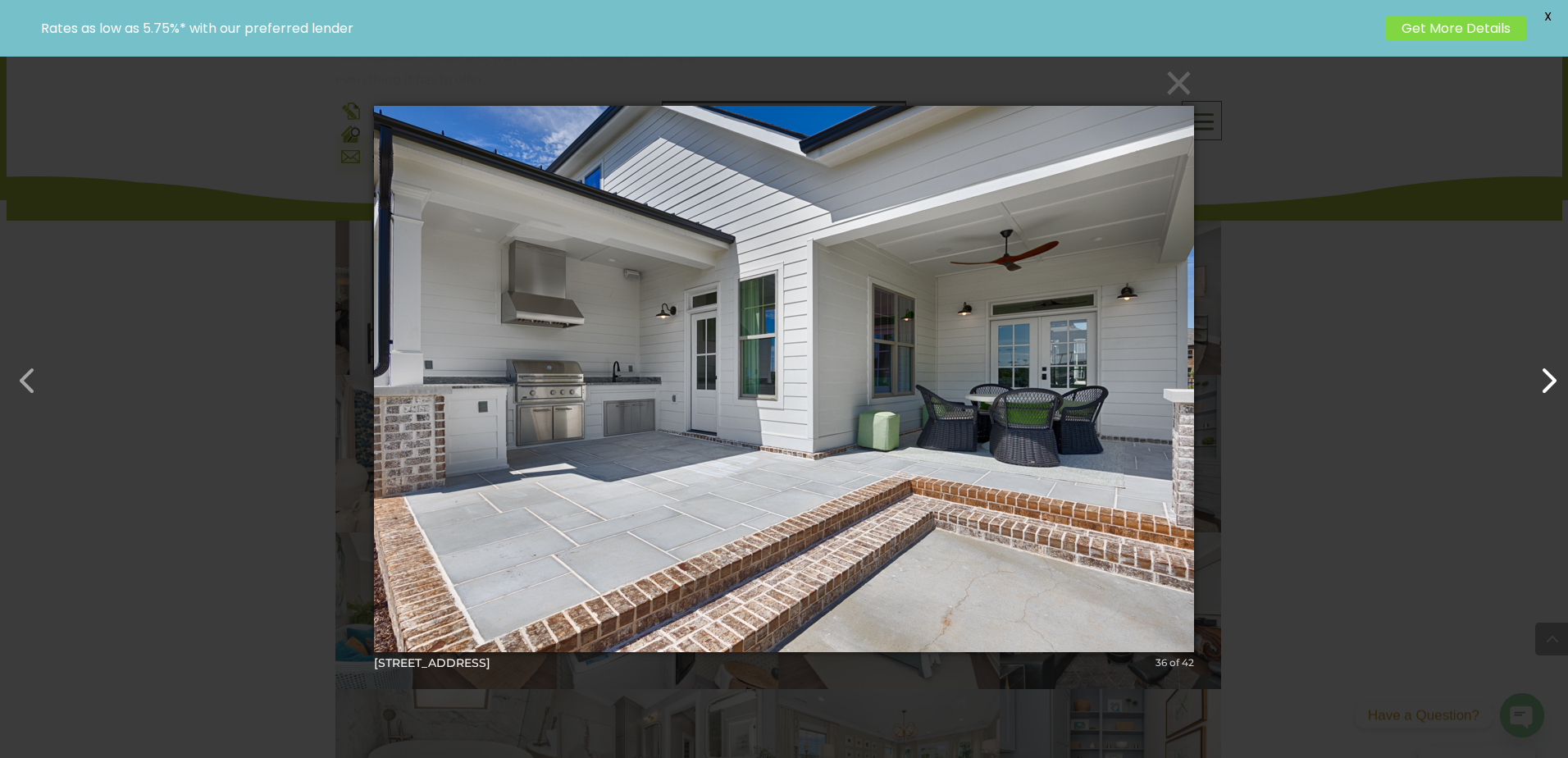
click at [1550, 391] on button "button" at bounding box center [1540, 372] width 40 height 40
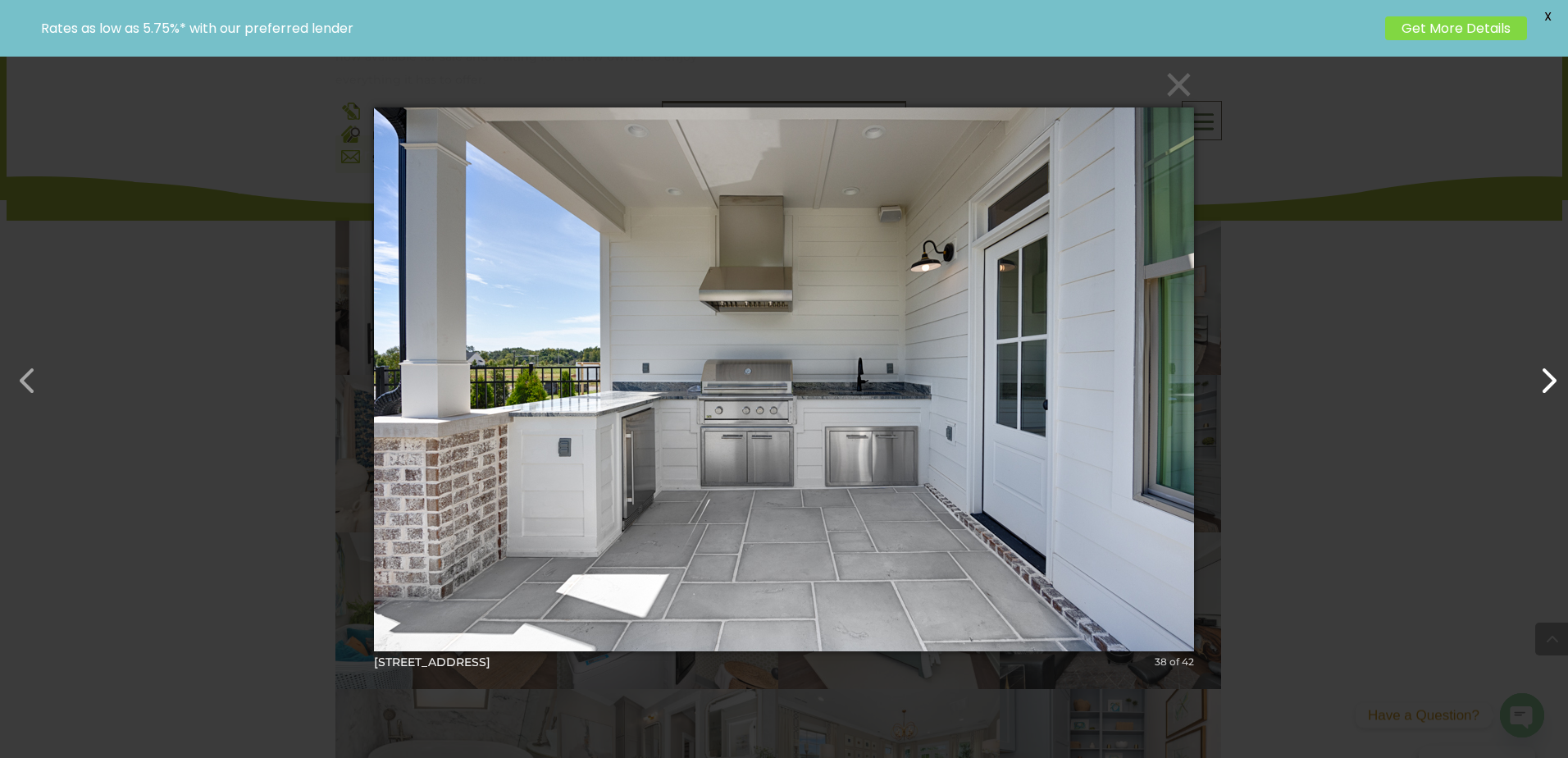
click at [1550, 391] on button "button" at bounding box center [1540, 372] width 40 height 40
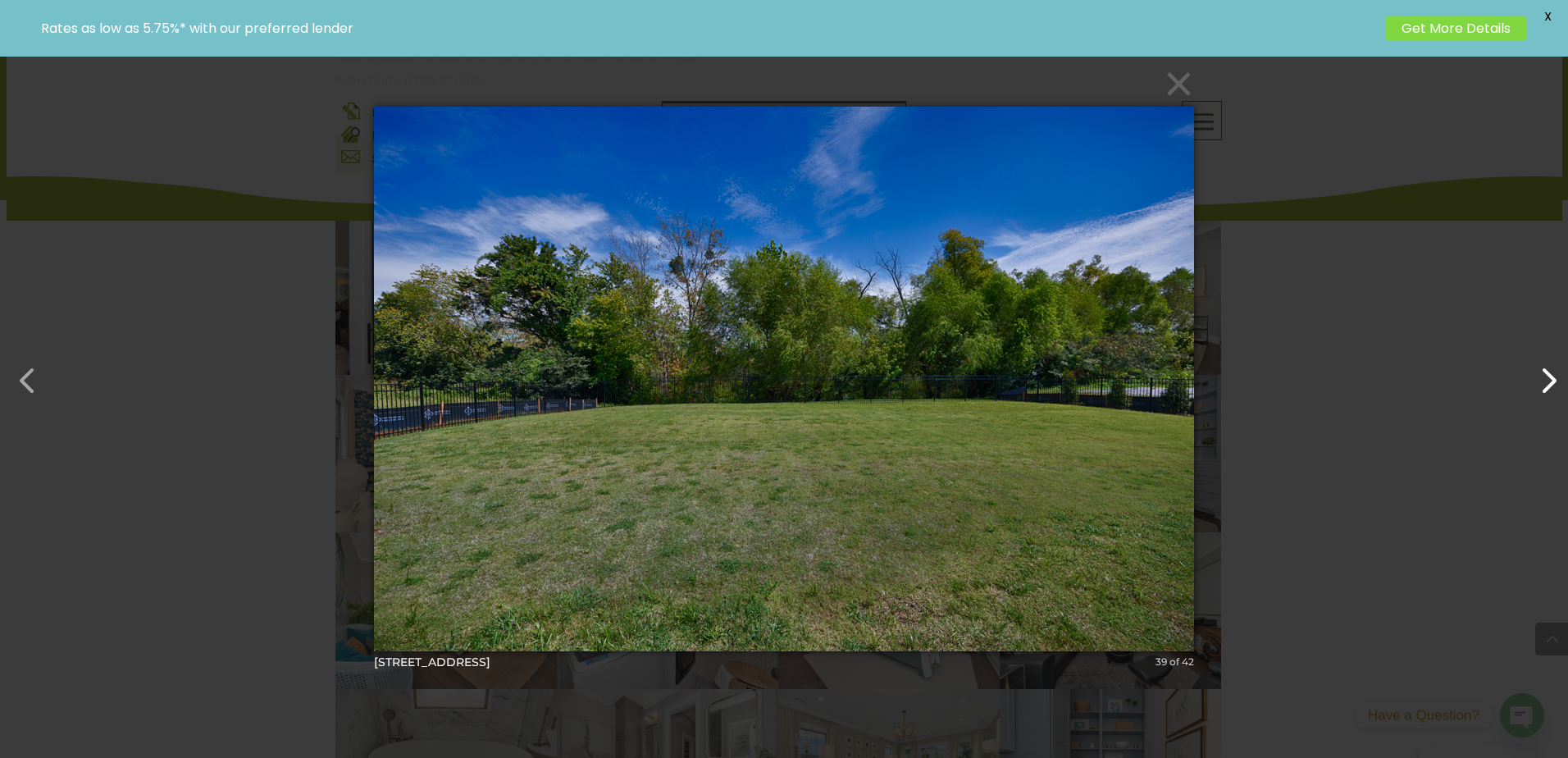
click at [1550, 391] on button "button" at bounding box center [1540, 372] width 40 height 40
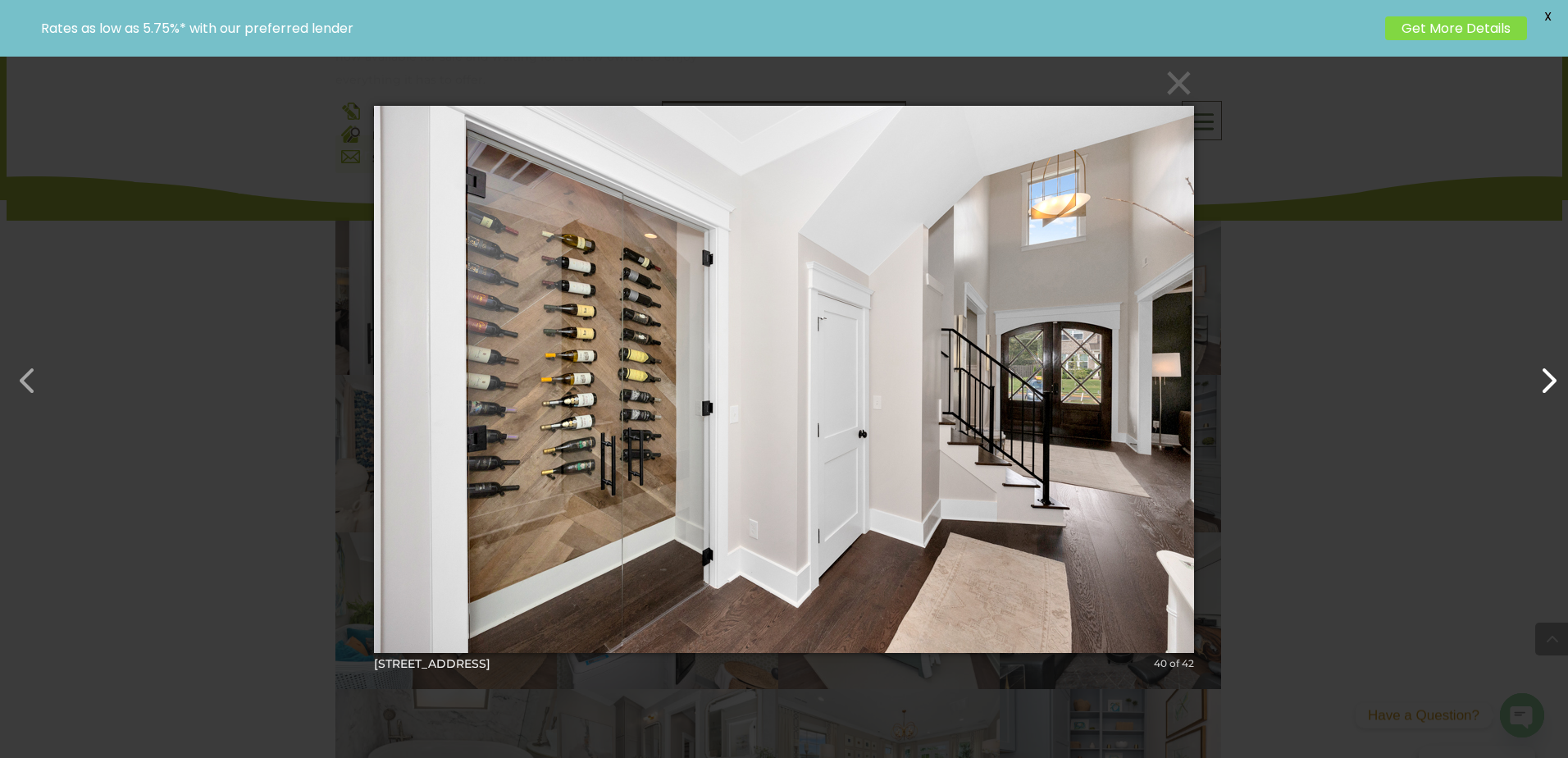
click at [1550, 391] on button "button" at bounding box center [1540, 372] width 40 height 40
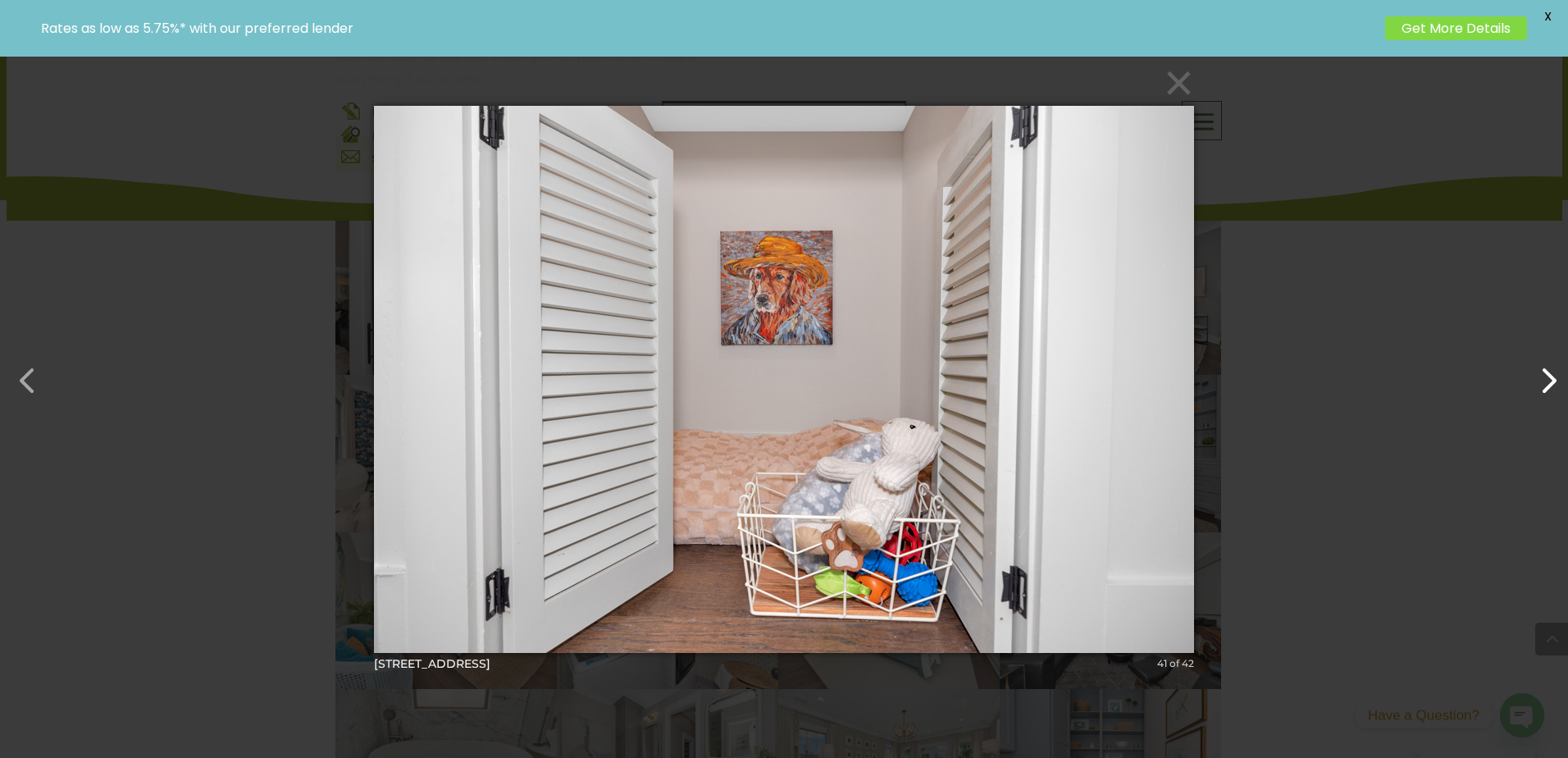
click at [1550, 391] on button "button" at bounding box center [1540, 372] width 40 height 40
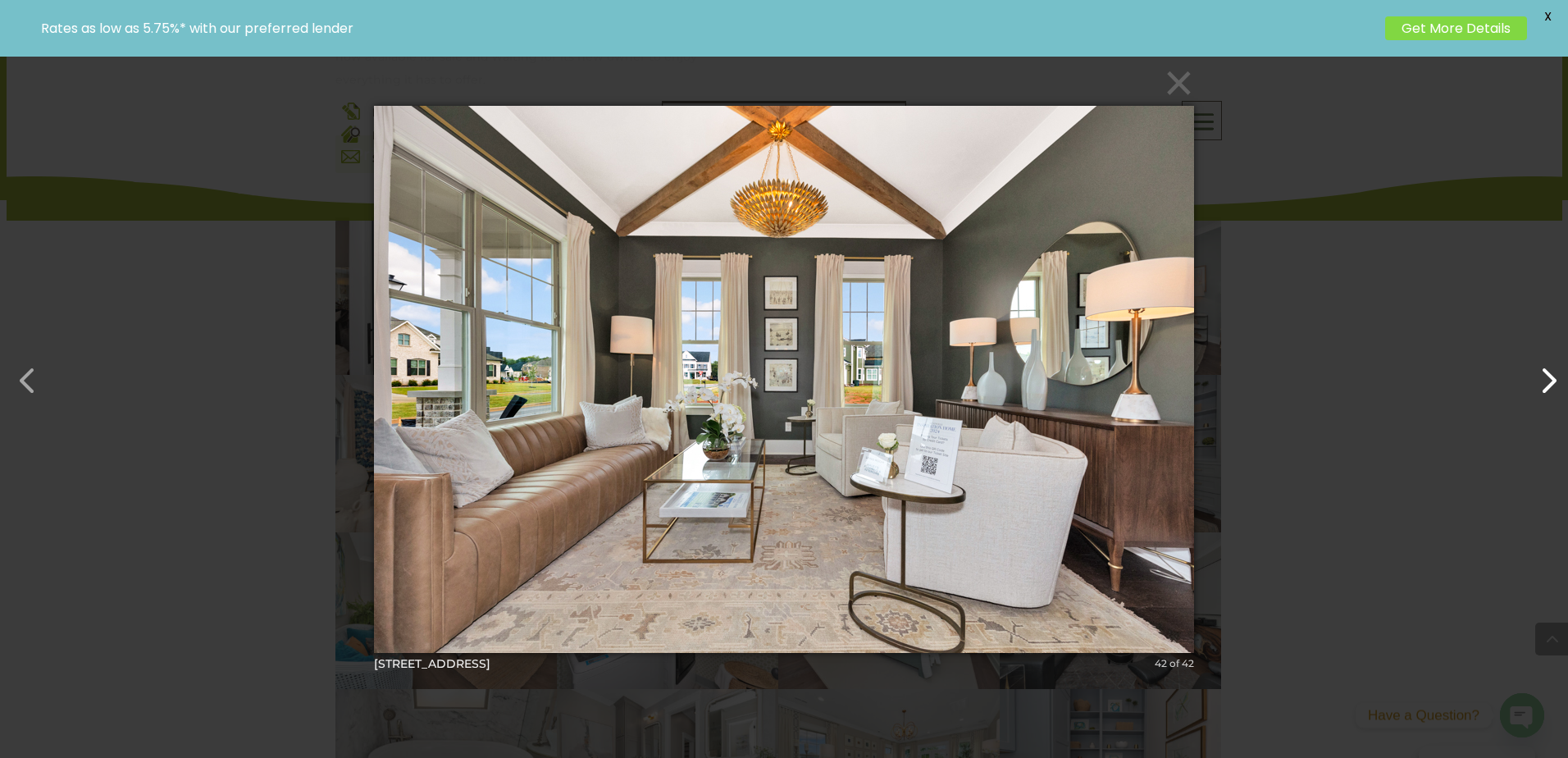
click at [1550, 391] on button "button" at bounding box center [1540, 372] width 40 height 40
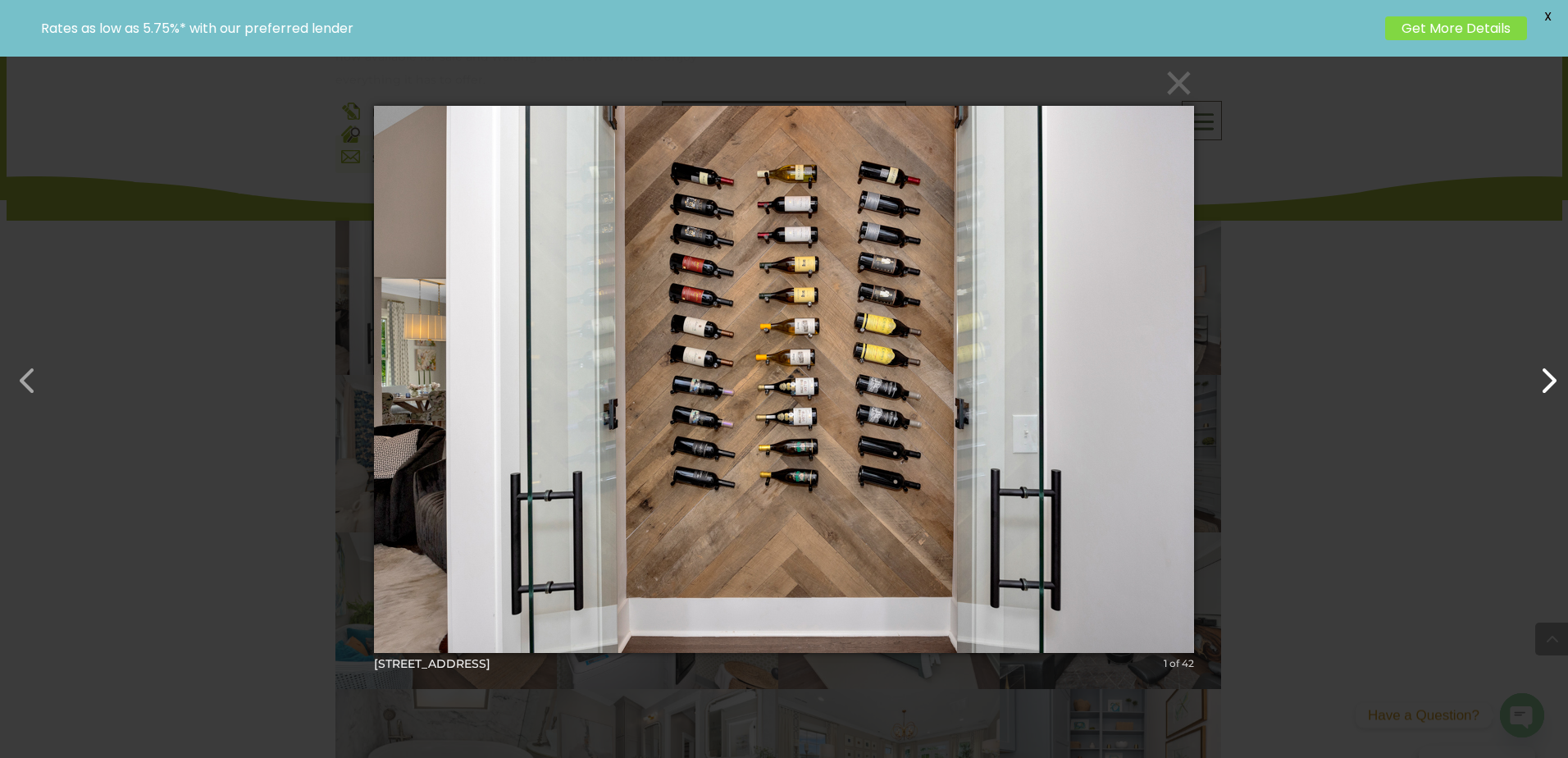
click at [1550, 391] on button "button" at bounding box center [1540, 372] width 40 height 40
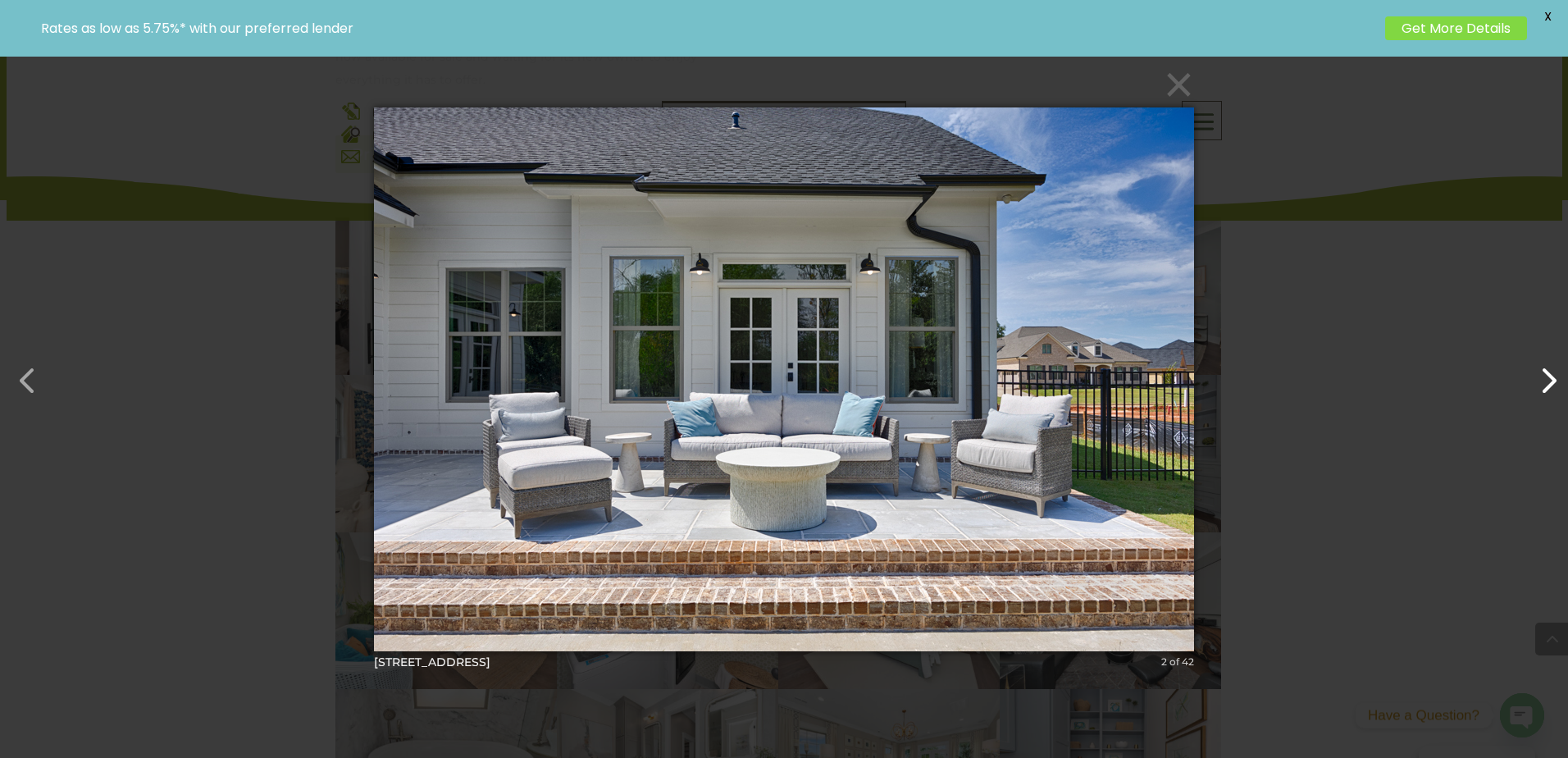
click at [1550, 391] on button "button" at bounding box center [1540, 372] width 40 height 40
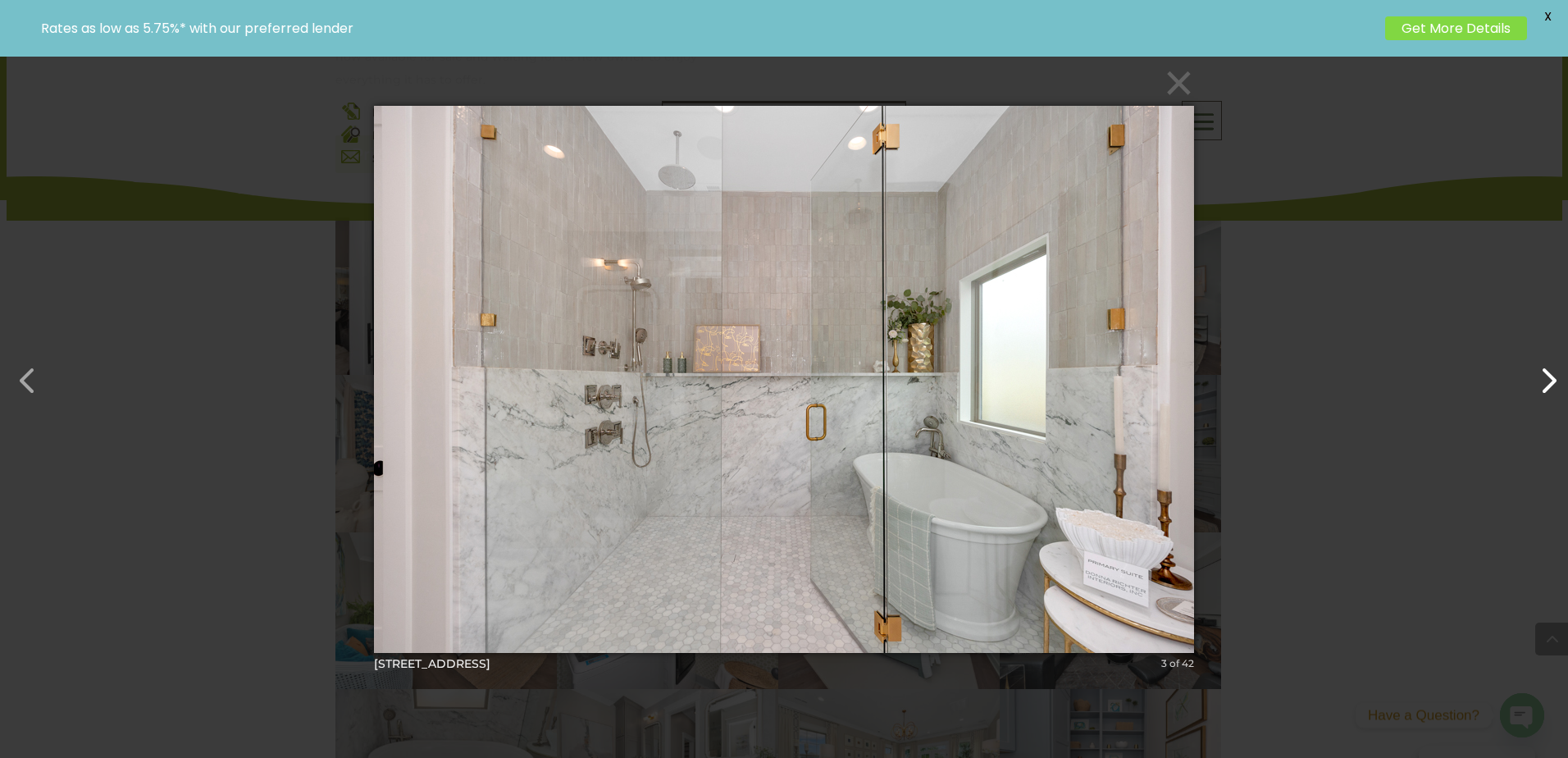
click at [1550, 391] on button "button" at bounding box center [1540, 372] width 40 height 40
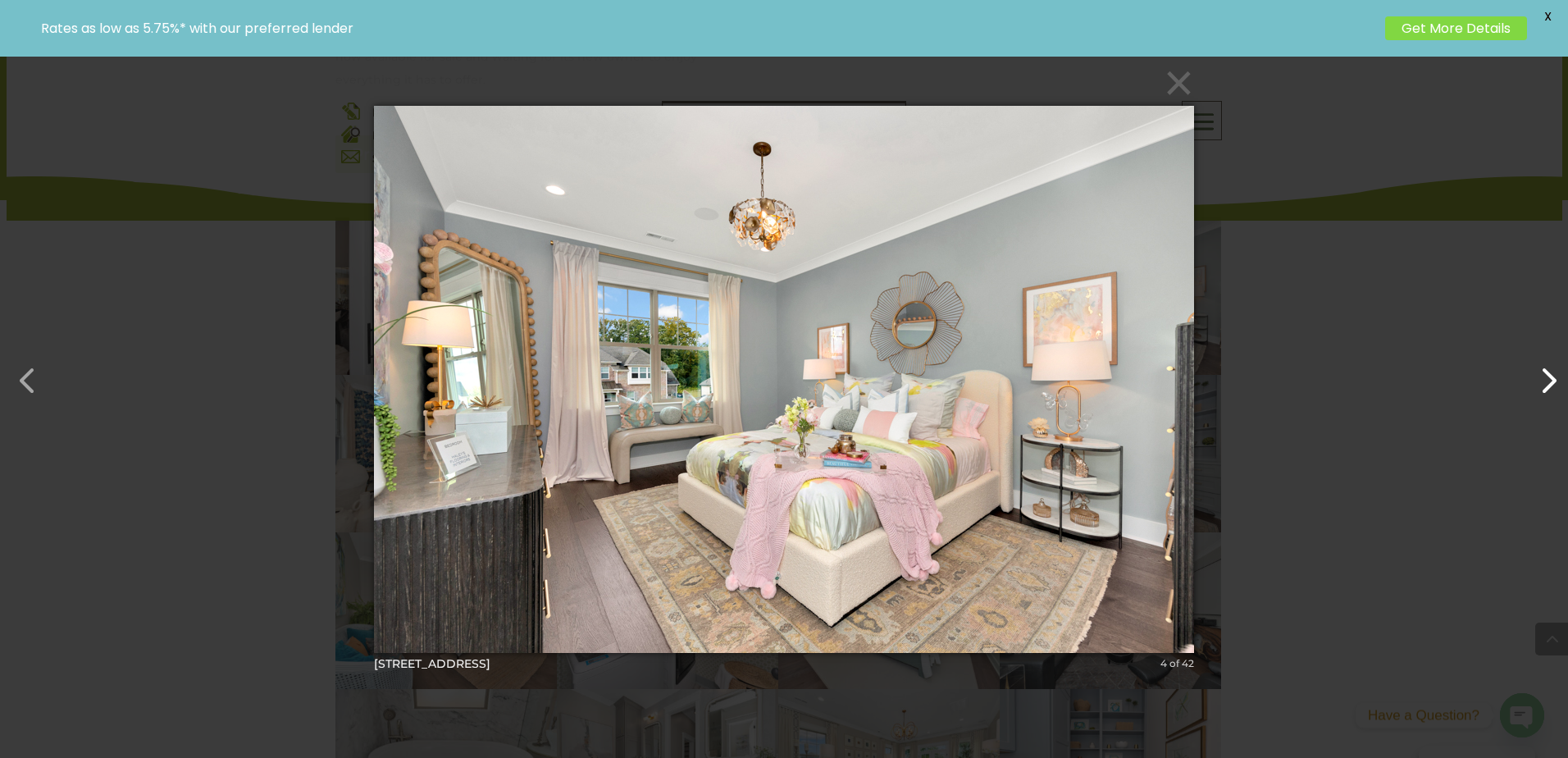
click at [1550, 391] on button "button" at bounding box center [1540, 372] width 40 height 40
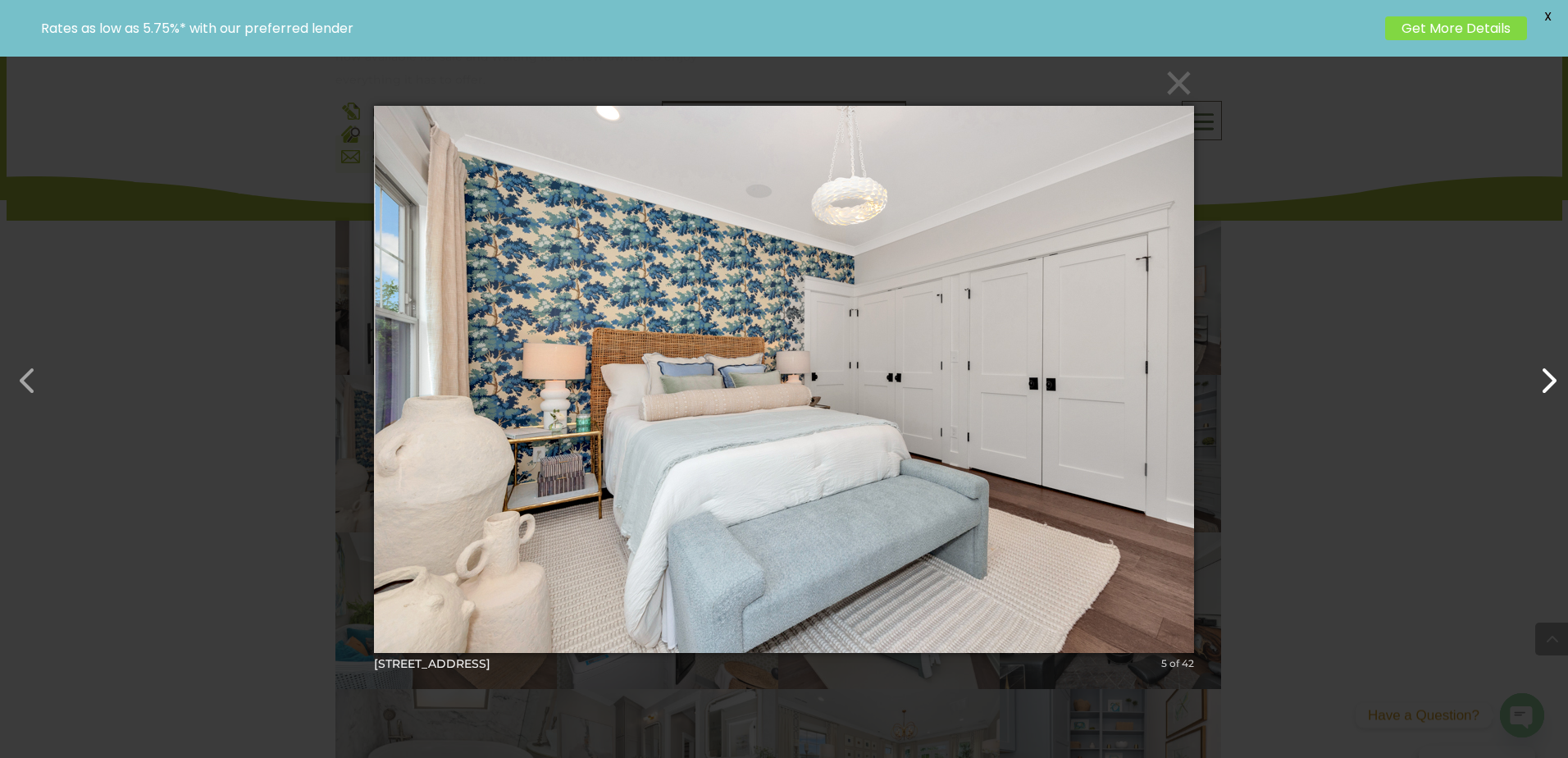
click at [1550, 391] on button "button" at bounding box center [1540, 372] width 40 height 40
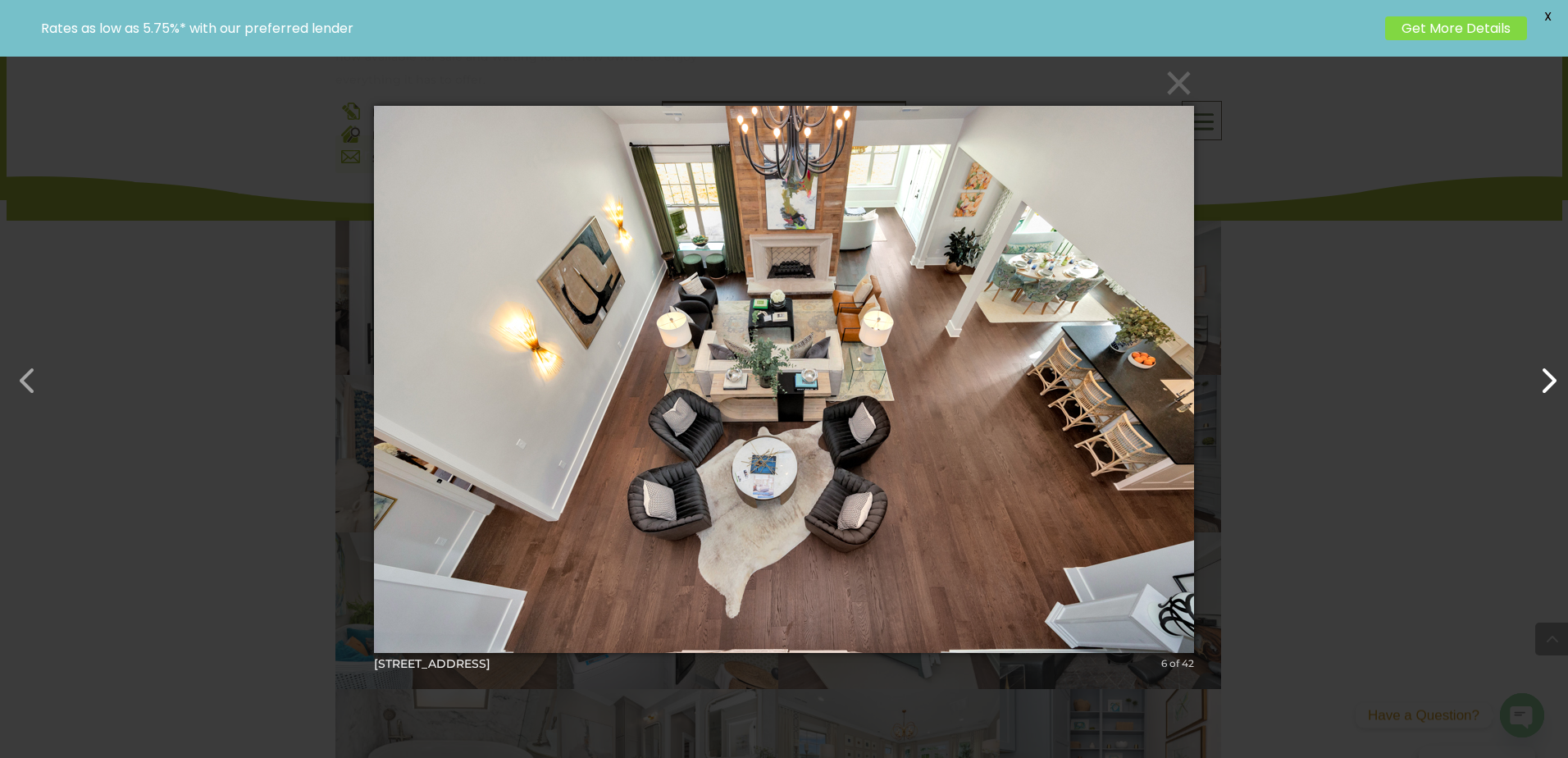
click at [1550, 391] on button "button" at bounding box center [1540, 372] width 40 height 40
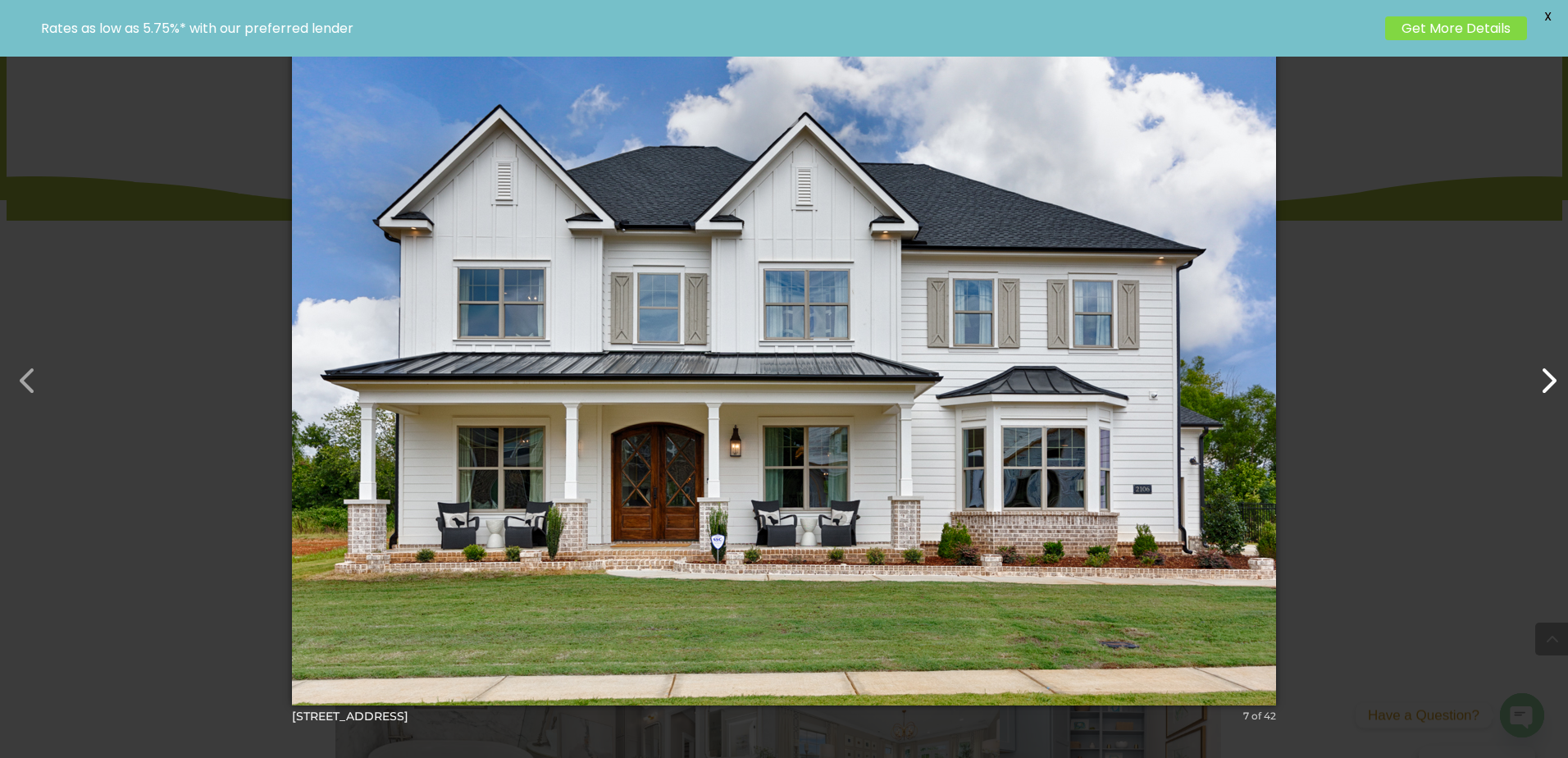
click at [1550, 391] on button "button" at bounding box center [1540, 372] width 40 height 40
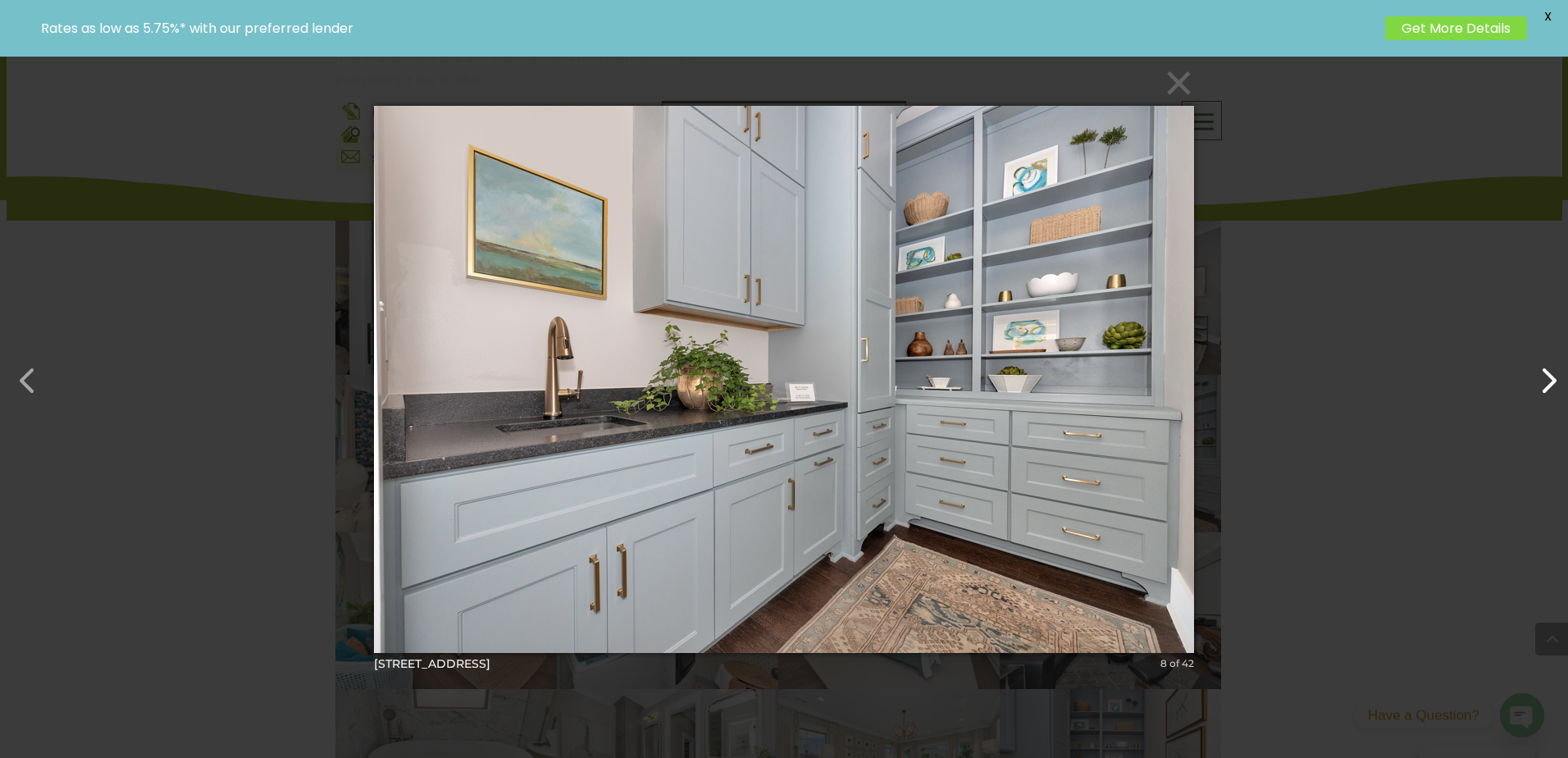
click at [1550, 391] on button "button" at bounding box center [1540, 372] width 40 height 40
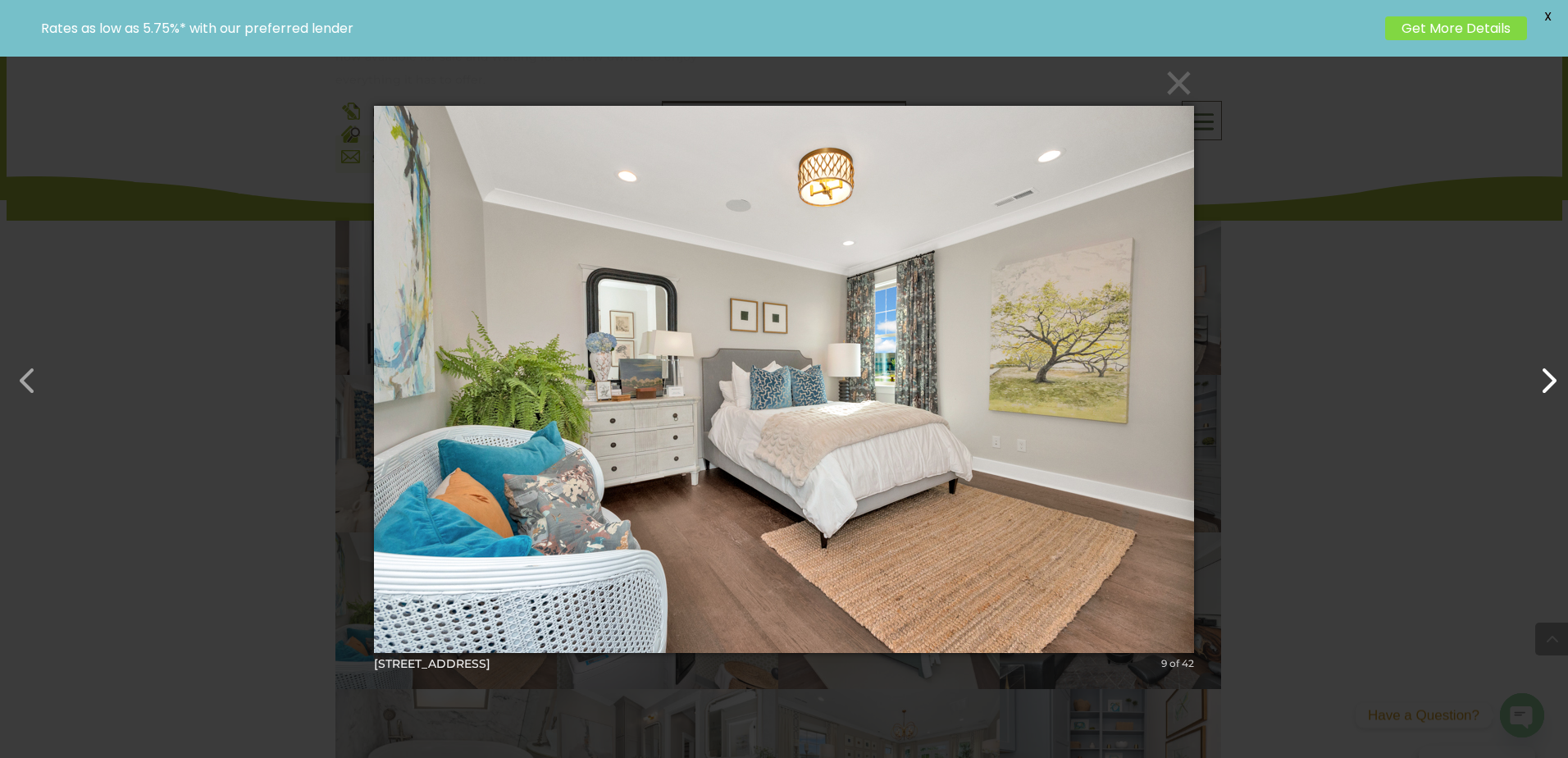
click at [1550, 391] on button "button" at bounding box center [1540, 372] width 40 height 40
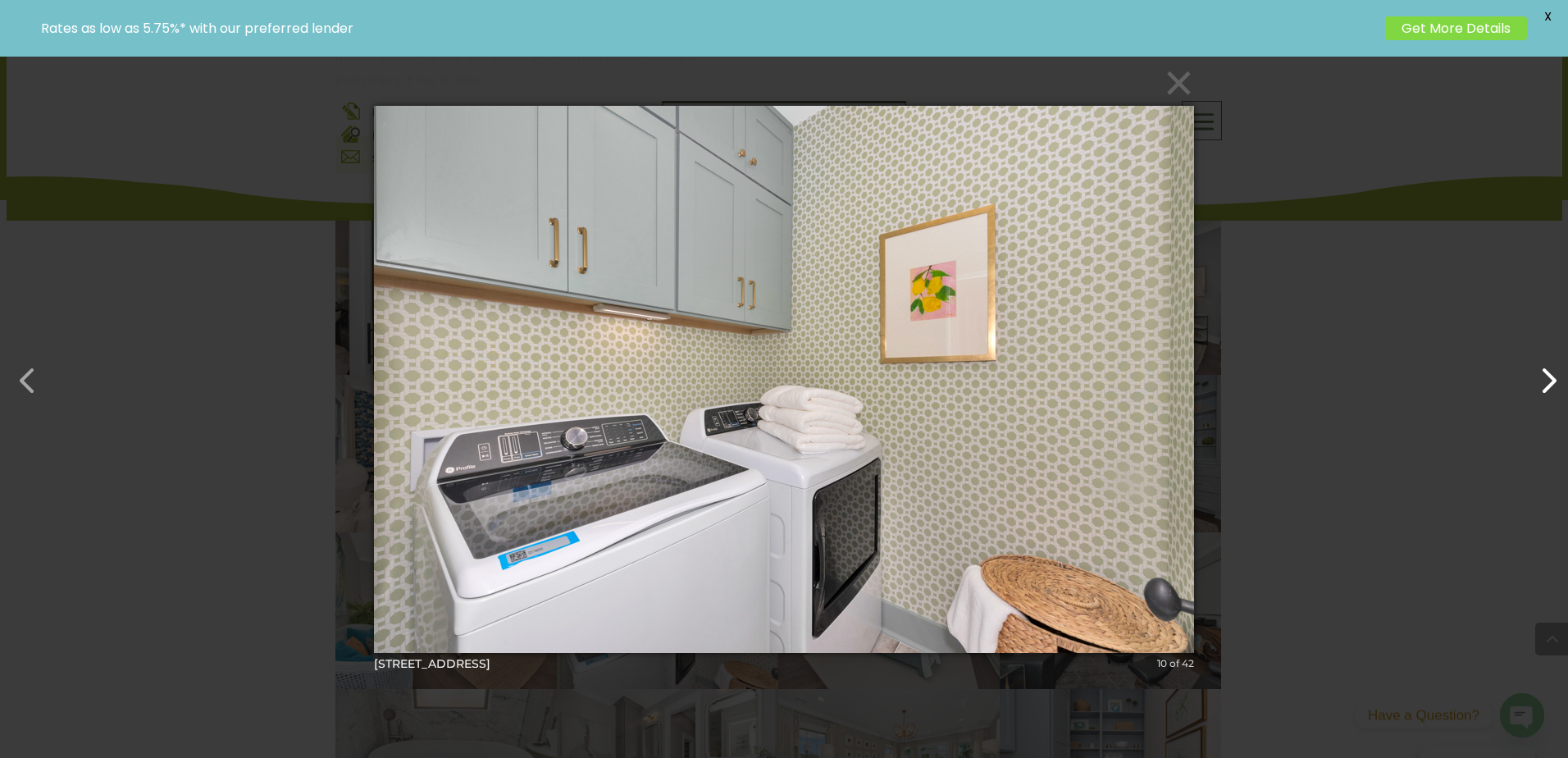
click at [1550, 391] on button "button" at bounding box center [1540, 372] width 40 height 40
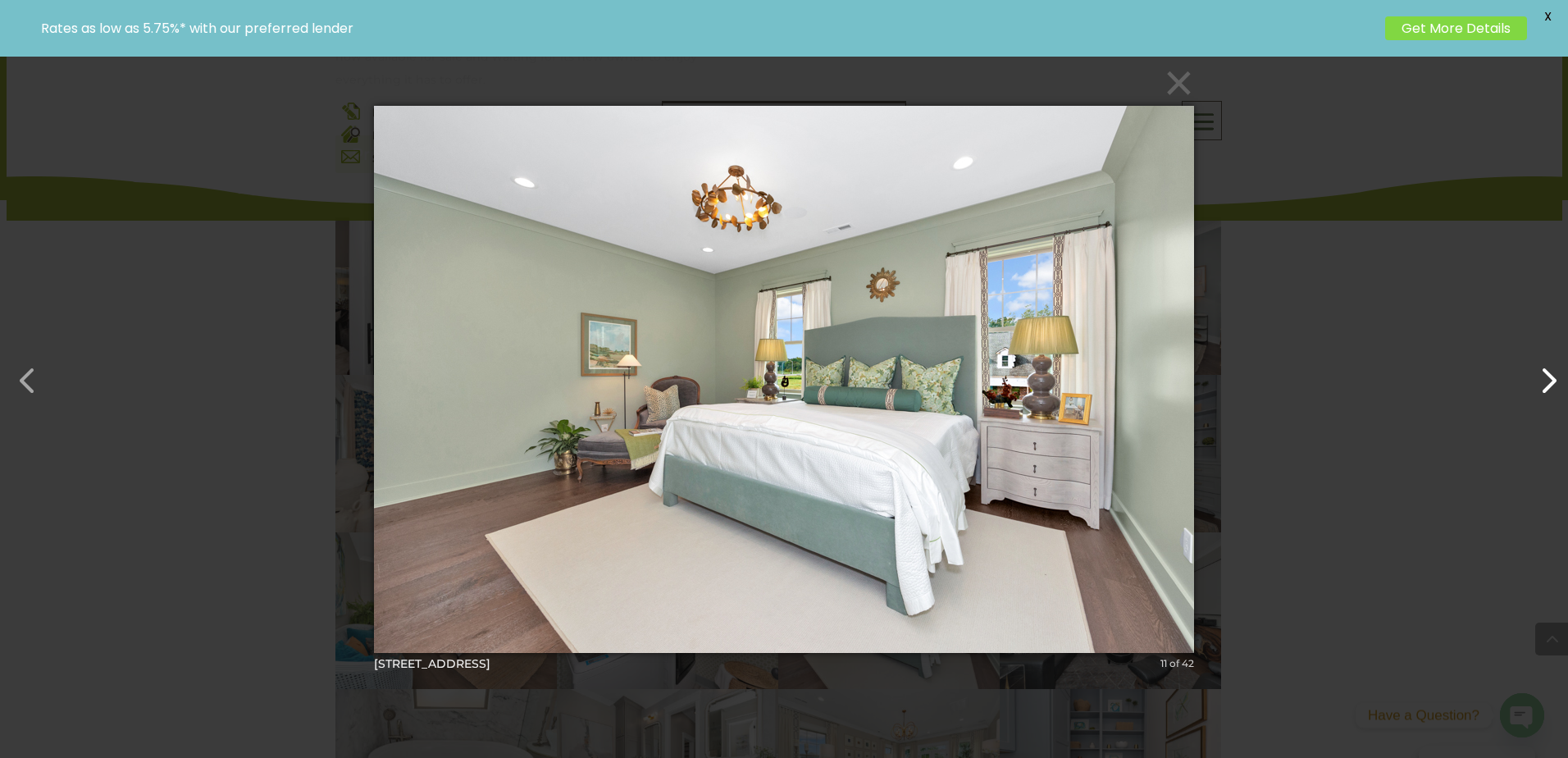
click at [1550, 391] on button "button" at bounding box center [1540, 372] width 40 height 40
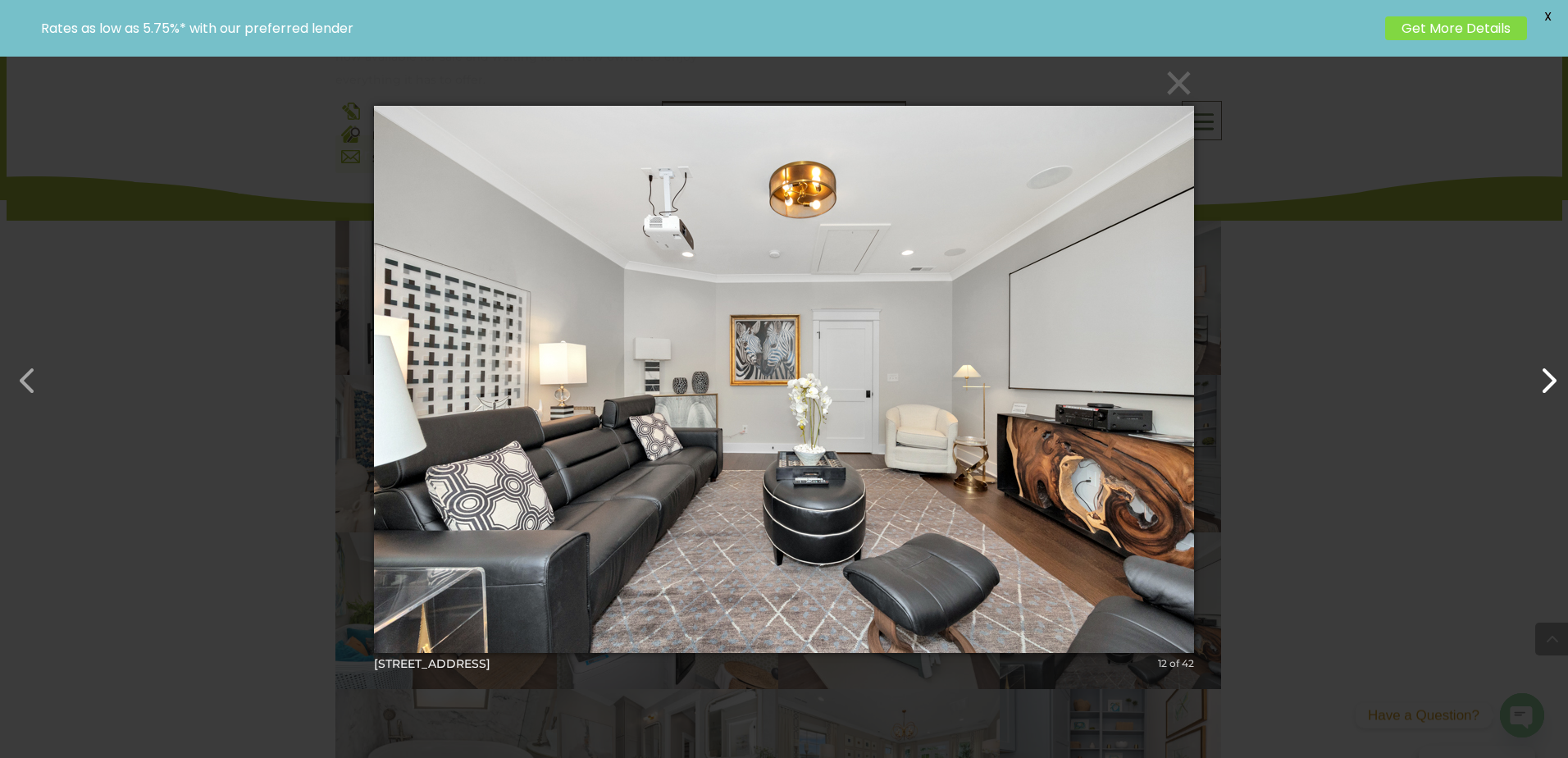
click at [1550, 391] on button "button" at bounding box center [1540, 372] width 40 height 40
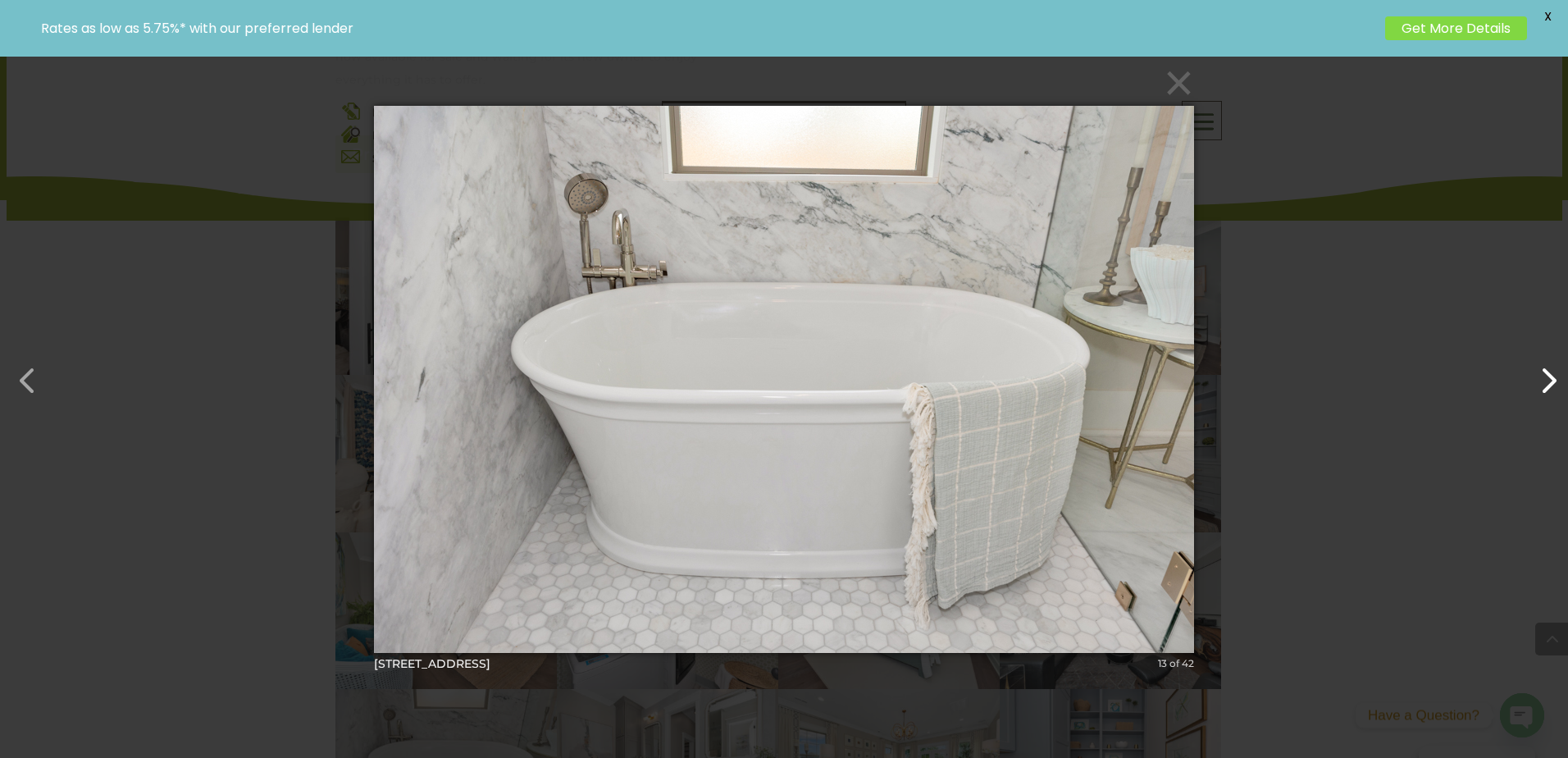
click at [1550, 391] on button "button" at bounding box center [1540, 372] width 40 height 40
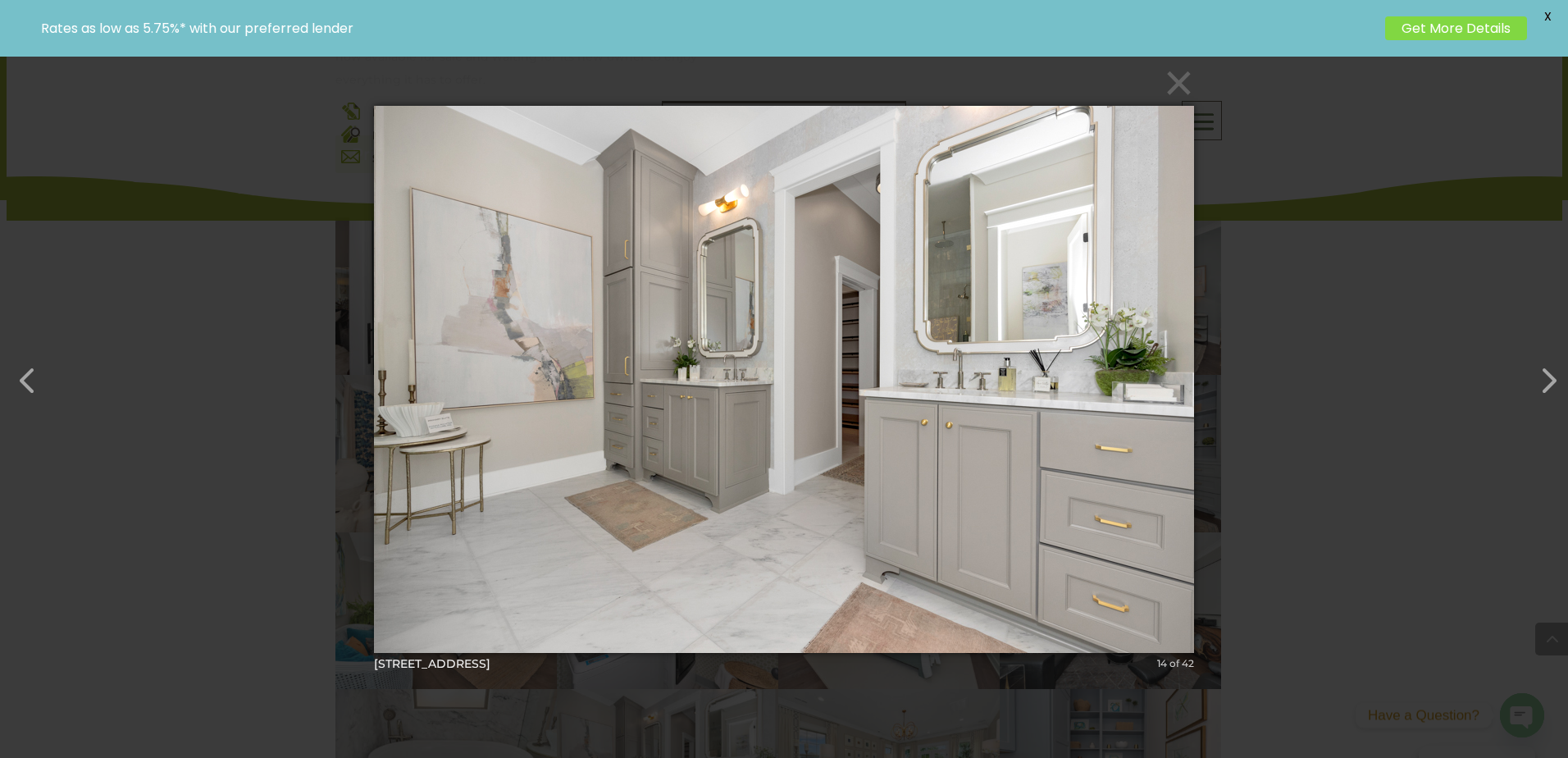
click at [1542, 19] on span "X" at bounding box center [1547, 16] width 25 height 25
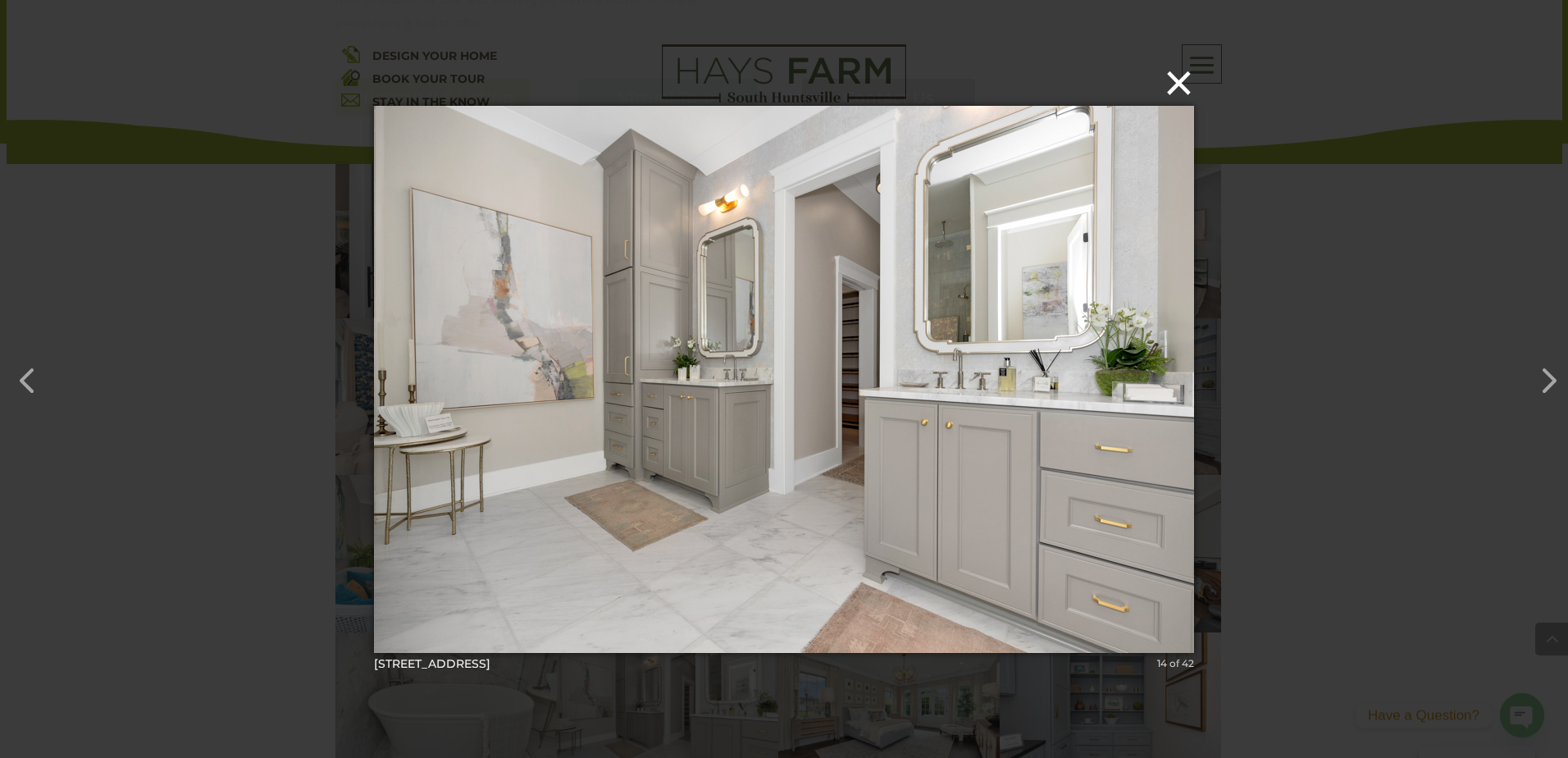
click at [1176, 89] on button "×" at bounding box center [789, 83] width 820 height 36
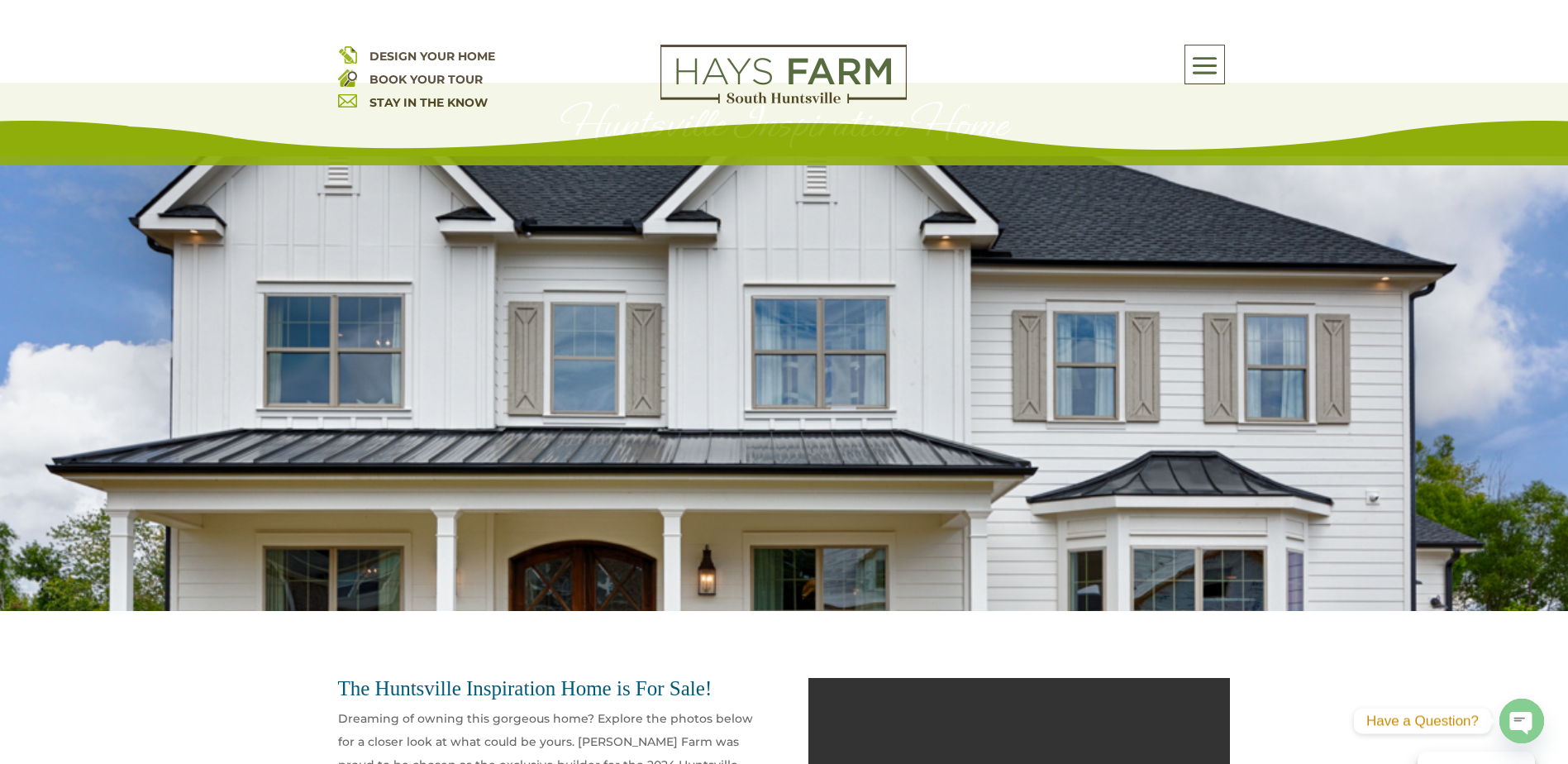
scroll to position [0, 0]
